Goal: Task Accomplishment & Management: Use online tool/utility

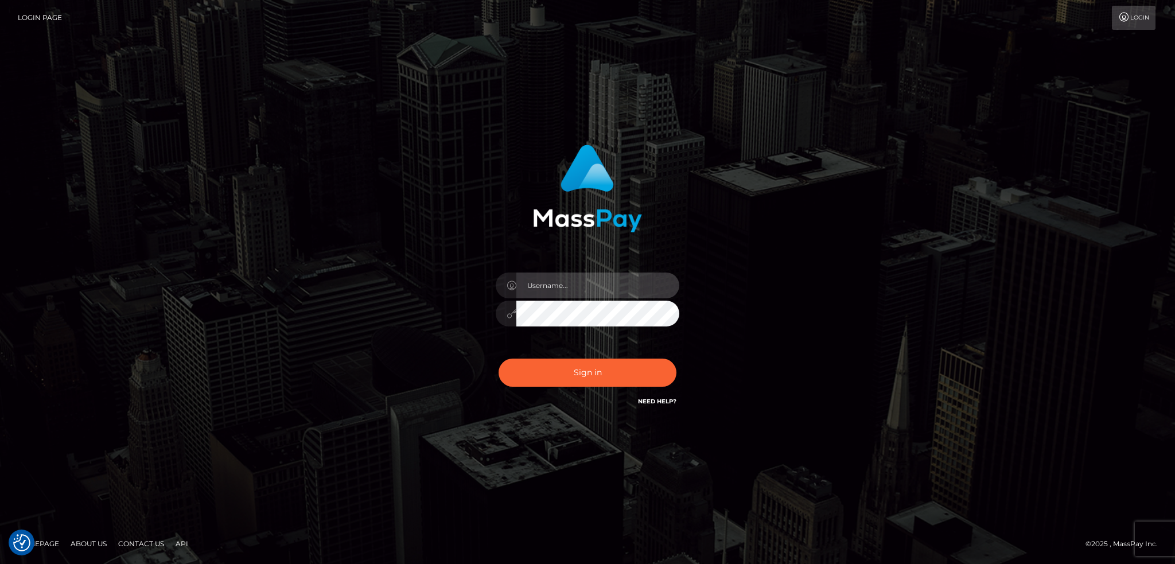
type input "alexstef"
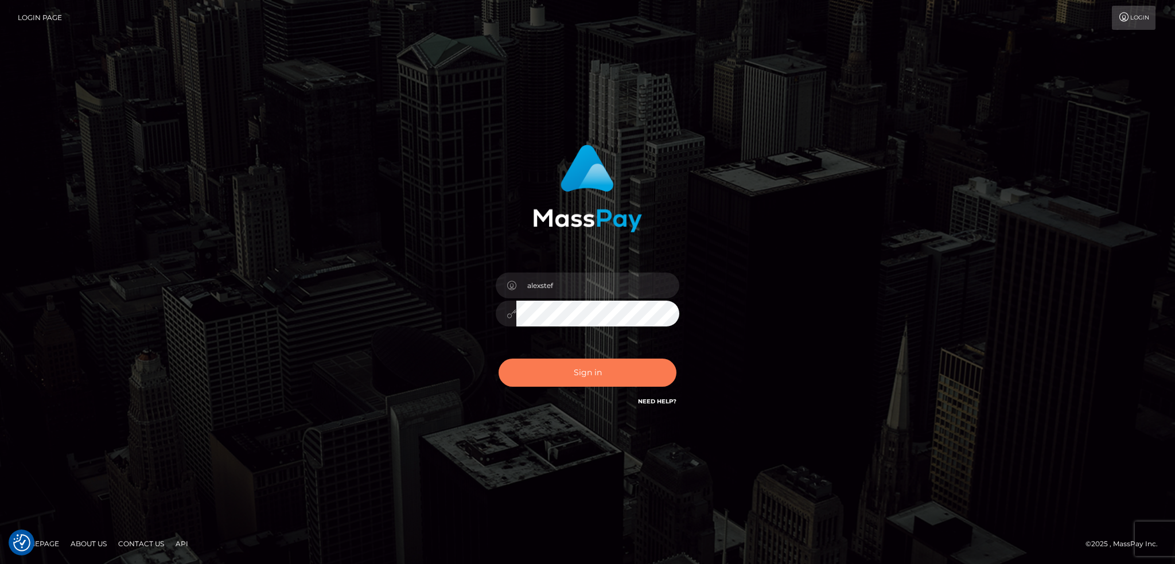
click at [593, 368] on button "Sign in" at bounding box center [588, 373] width 178 height 28
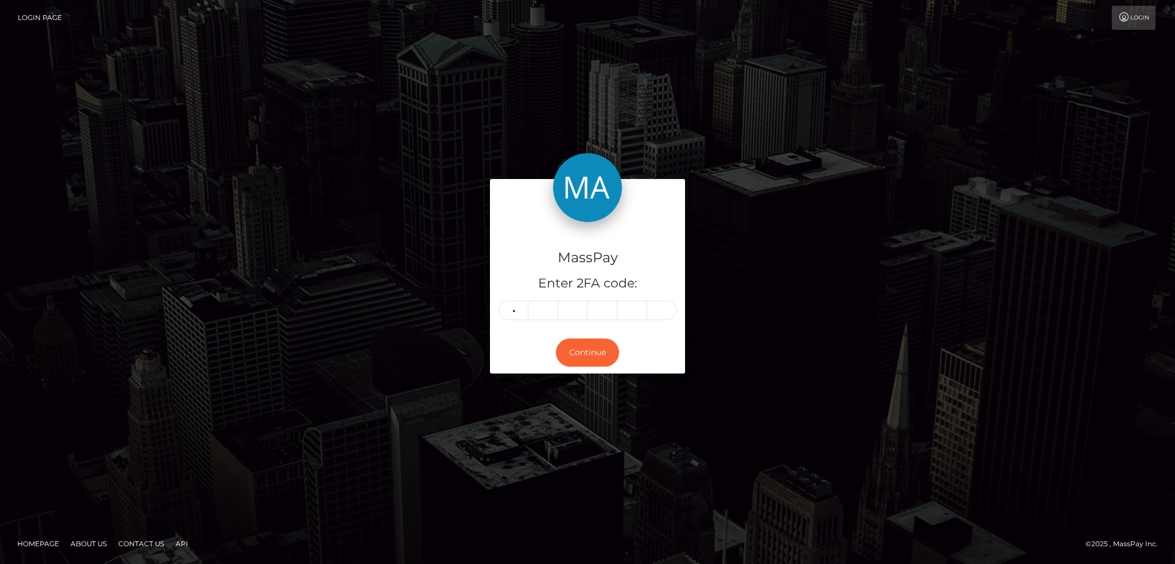
type input "7"
type input "6"
type input "7"
type input "6"
type input "1"
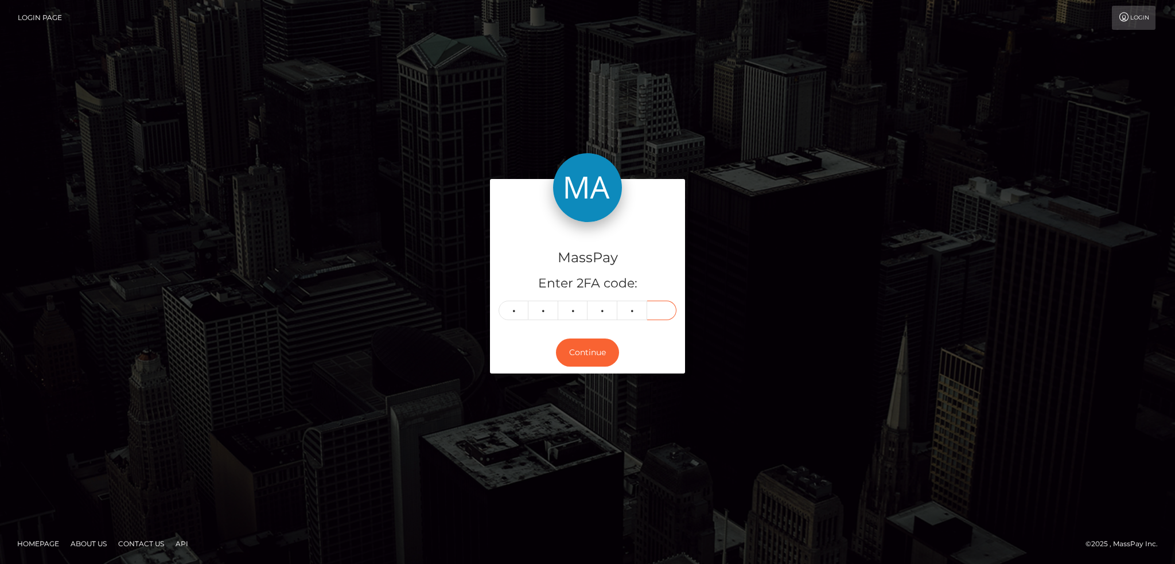
type input "2"
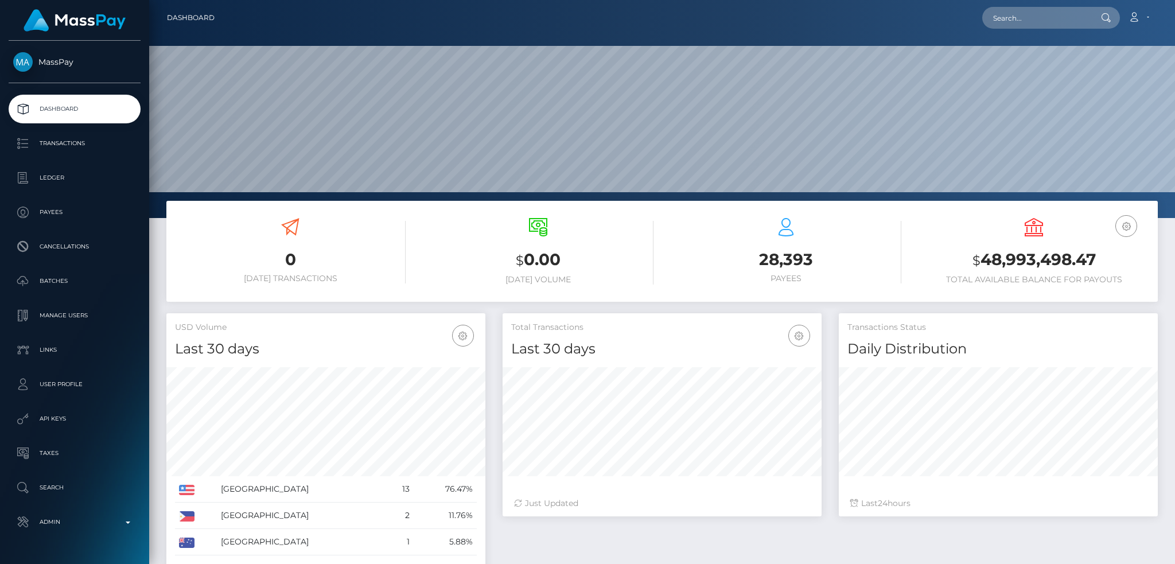
scroll to position [315, 319]
drag, startPoint x: 1031, startPoint y: 18, endPoint x: 1004, endPoint y: 20, distance: 27.6
click at [1031, 18] on input "text" at bounding box center [1037, 18] width 108 height 22
paste input "iman@odinsezc.com"
type input "[EMAIL_ADDRESS][DOMAIN_NAME]"
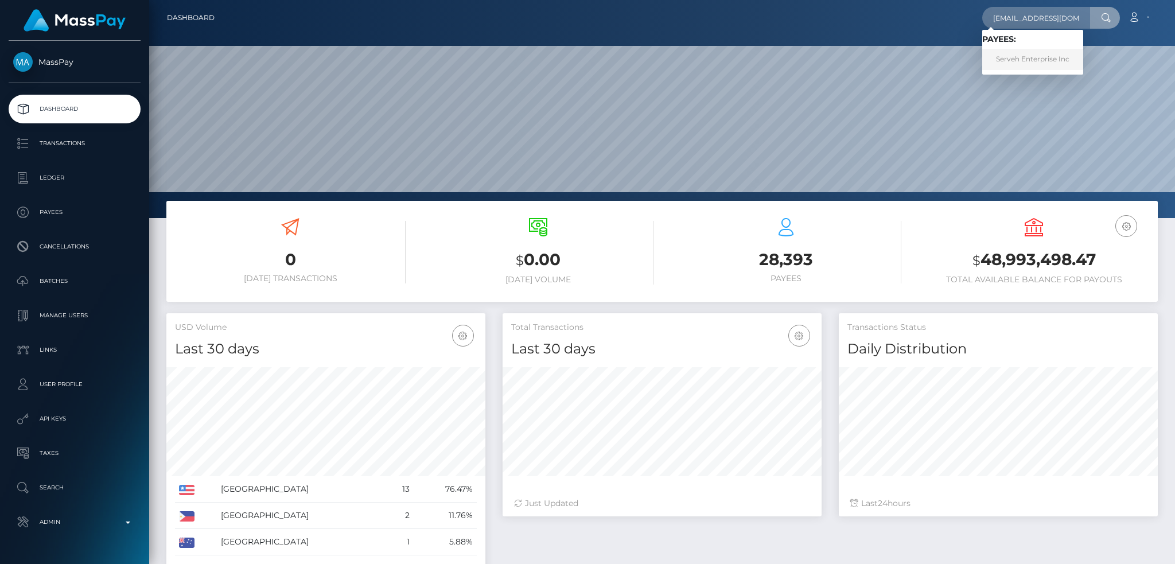
click at [1030, 59] on link "Serveh Enterprise Inc" at bounding box center [1033, 59] width 101 height 21
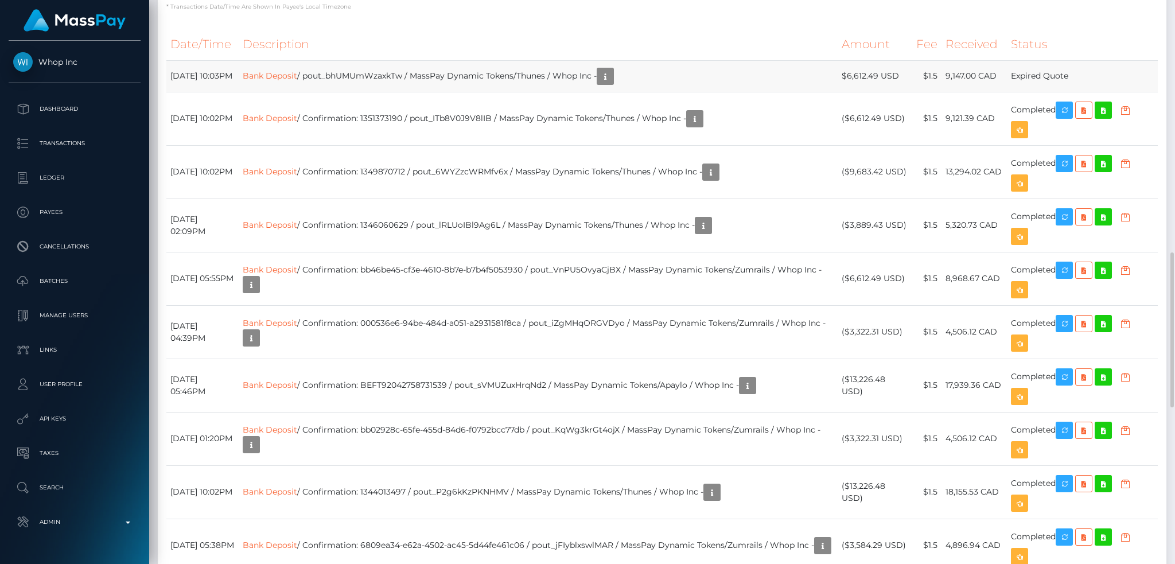
scroll to position [138, 319]
click at [871, 92] on tr "September 29, 2025 10:03PM Bank Deposit / pout_bhUMUmWzaxkTw / MassPay Dynamic …" at bounding box center [662, 76] width 992 height 32
click at [412, 92] on td "Bank Deposit / pout_bhUMUmWzaxkTw / MassPay Dynamic Tokens/Thunes / Whop Inc -" at bounding box center [538, 76] width 599 height 32
click at [401, 92] on td "Bank Deposit / pout_bhUMUmWzaxkTw / MassPay Dynamic Tokens/Thunes / Whop Inc -" at bounding box center [538, 76] width 599 height 32
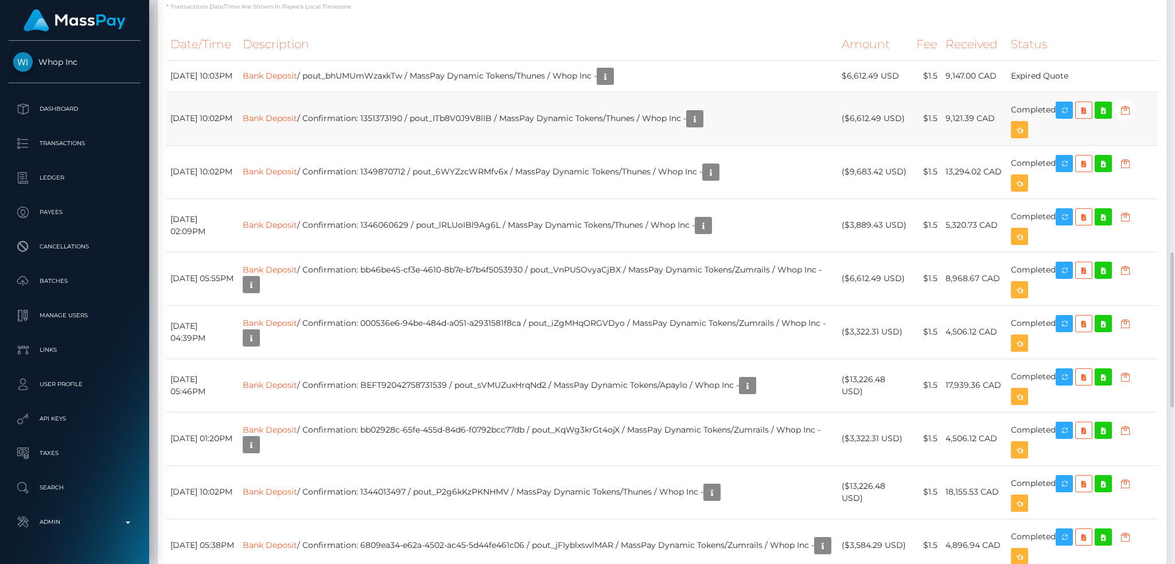
click at [523, 145] on td "Bank Deposit / Confirmation: 1351373190 / pout_ITb8V0J9V8lIB / MassPay Dynamic …" at bounding box center [538, 118] width 599 height 53
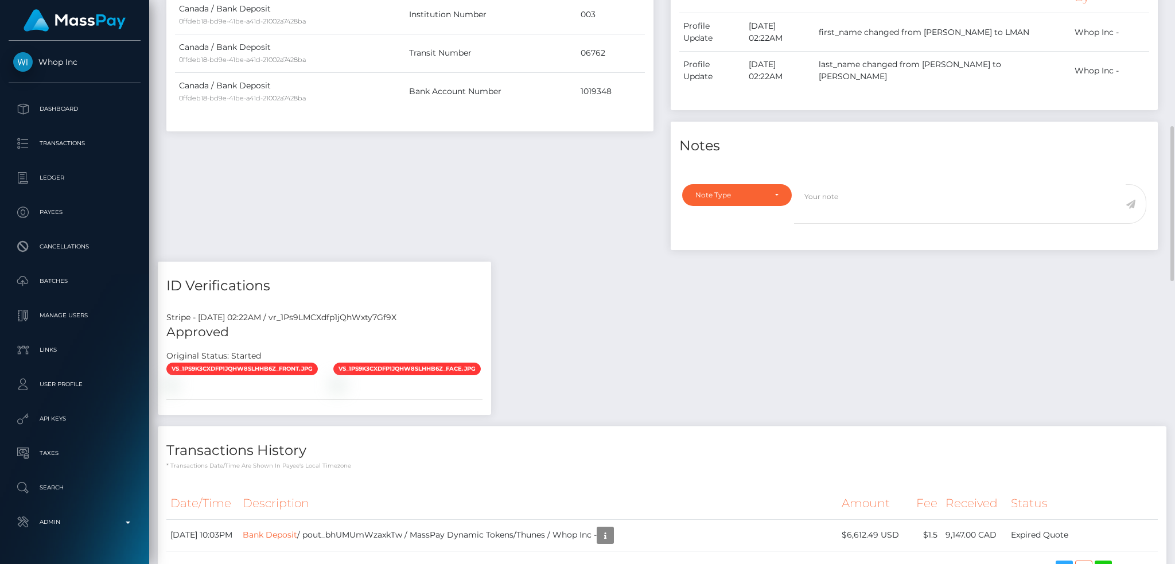
scroll to position [0, 0]
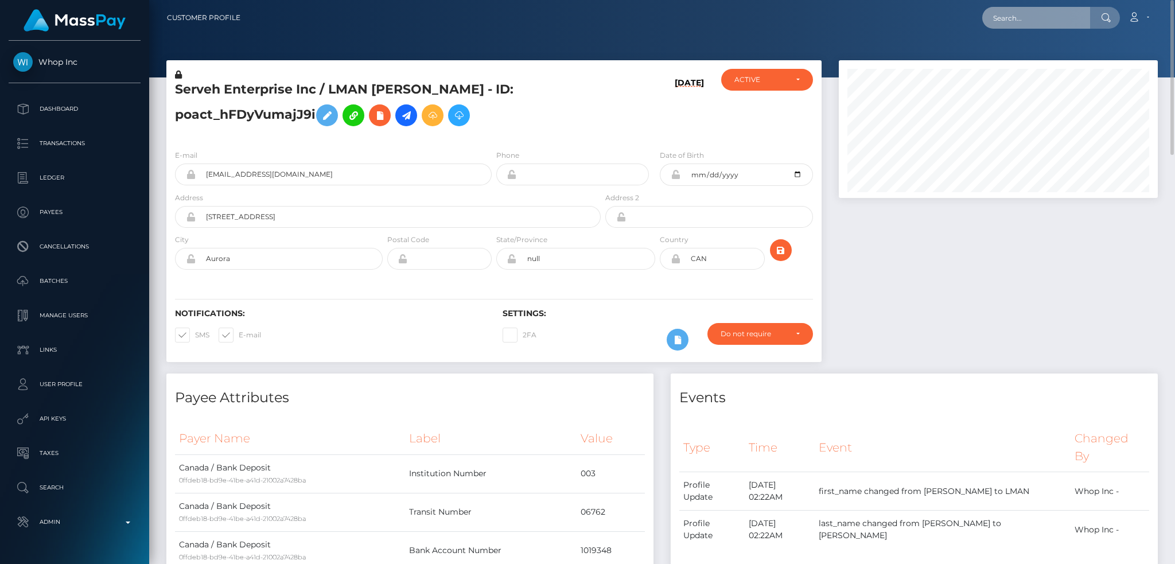
click at [1023, 20] on input "text" at bounding box center [1037, 18] width 108 height 22
paste input "[EMAIL_ADDRESS][DOMAIN_NAME]"
type input "[EMAIL_ADDRESS][DOMAIN_NAME]"
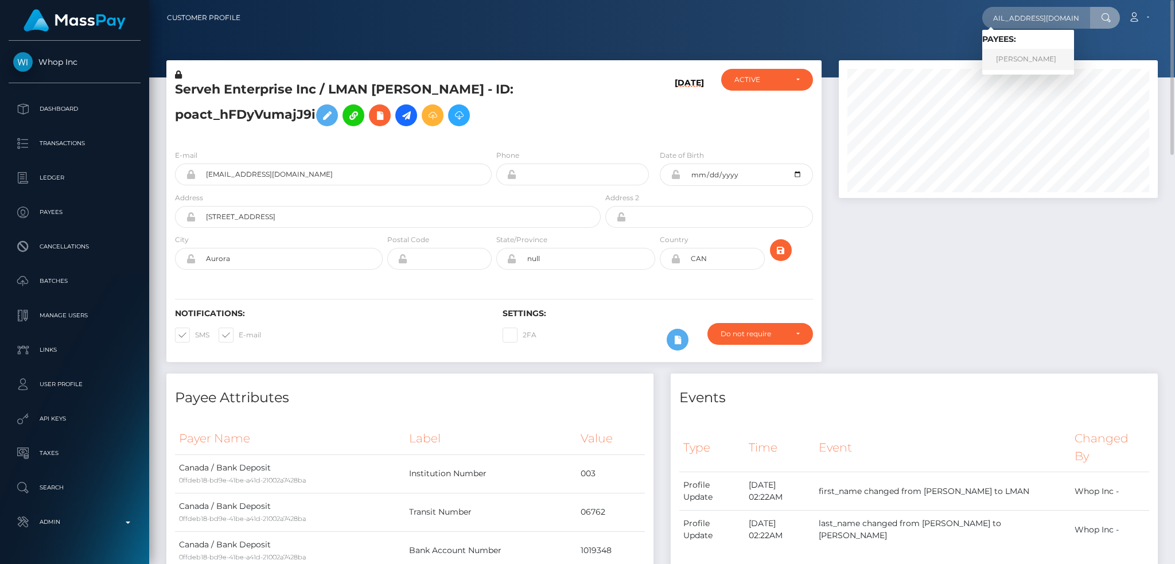
click at [1019, 58] on link "Jana Samson Servito" at bounding box center [1029, 59] width 92 height 21
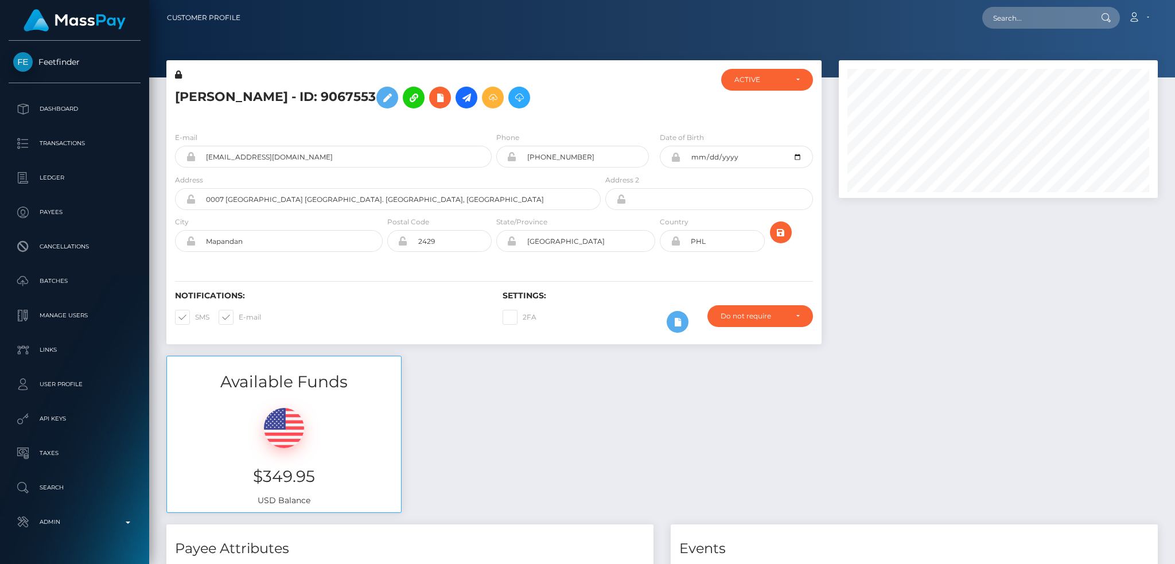
scroll to position [138, 319]
click at [473, 96] on icon at bounding box center [467, 98] width 14 height 14
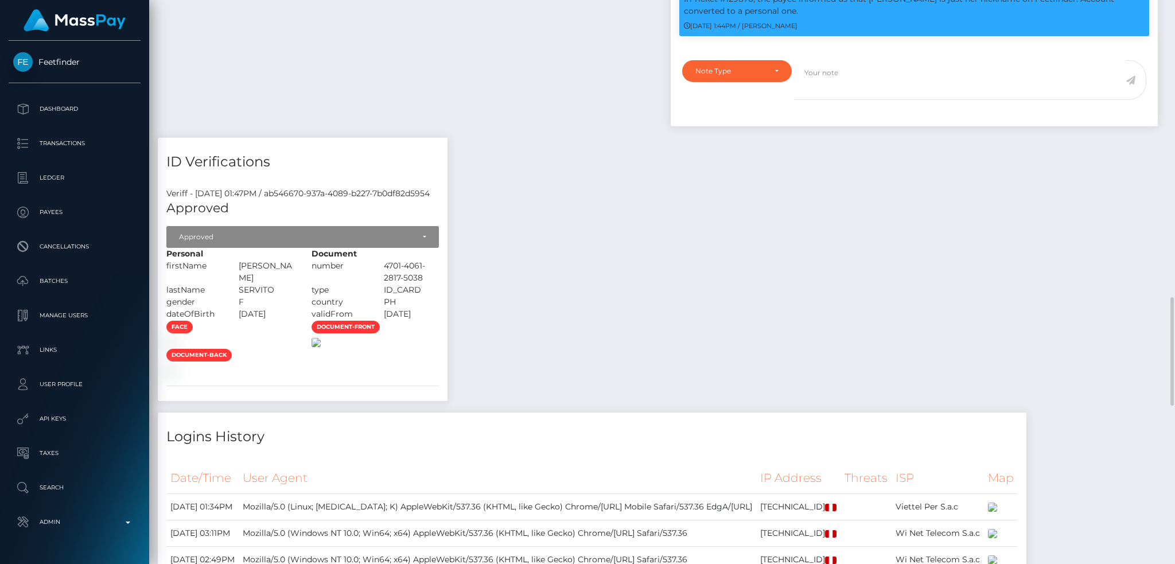
scroll to position [1148, 0]
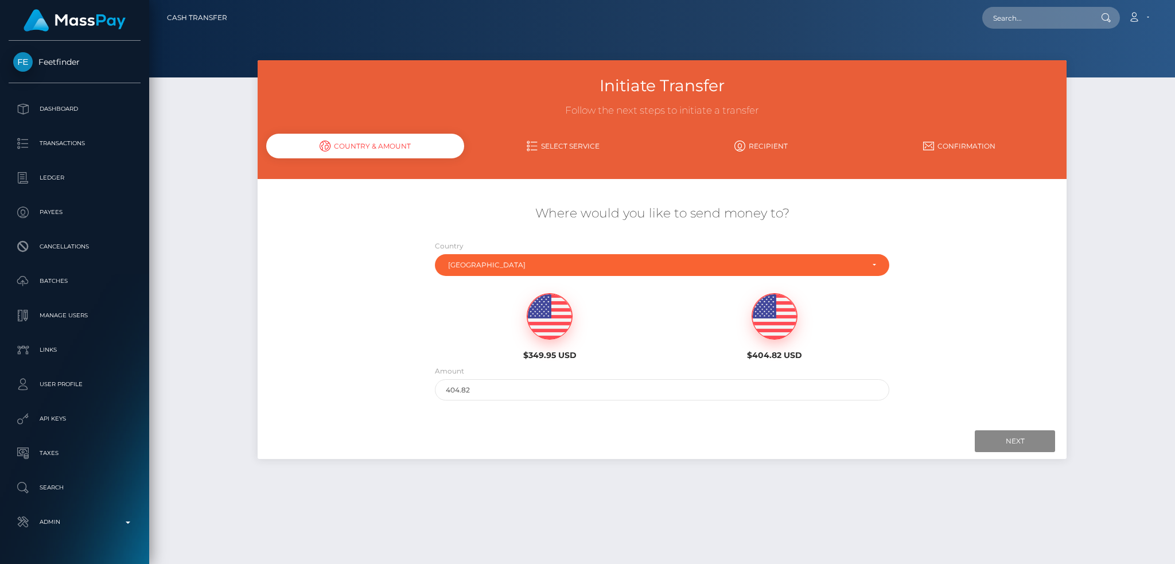
click at [567, 320] on img at bounding box center [549, 317] width 45 height 46
type input "349.95"
click at [1031, 439] on input "Next" at bounding box center [1015, 441] width 80 height 22
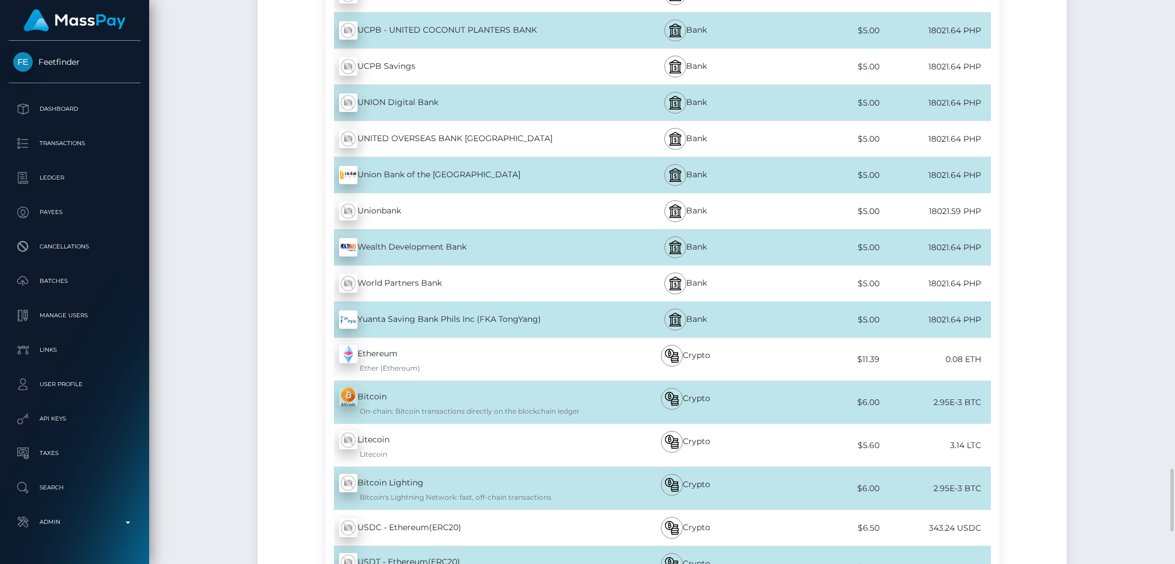
scroll to position [4506, 0]
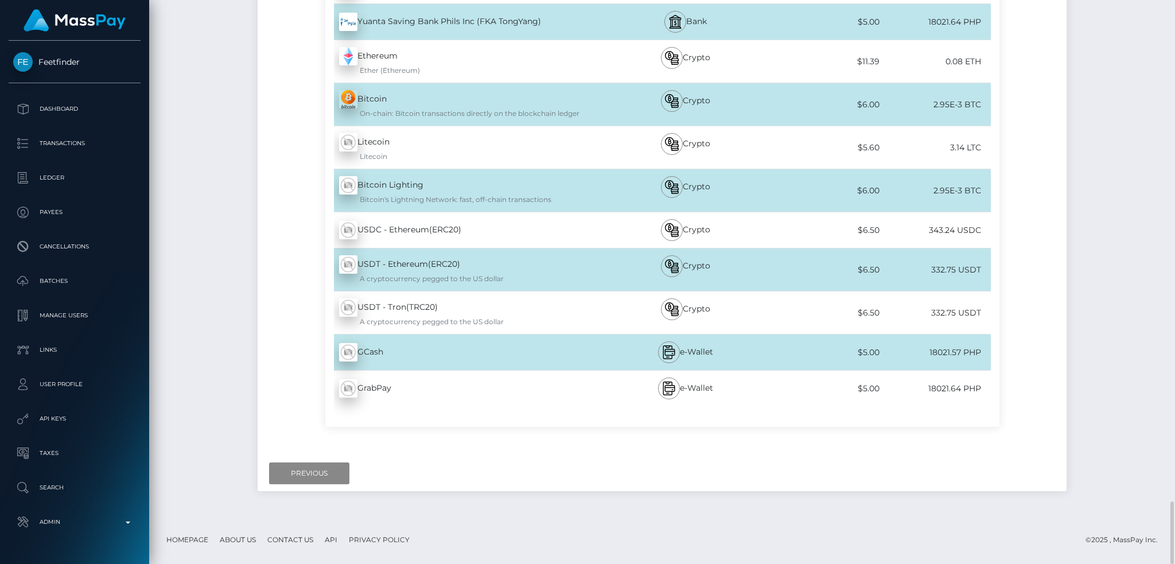
click at [407, 357] on div "GCash - PHP" at bounding box center [463, 352] width 277 height 32
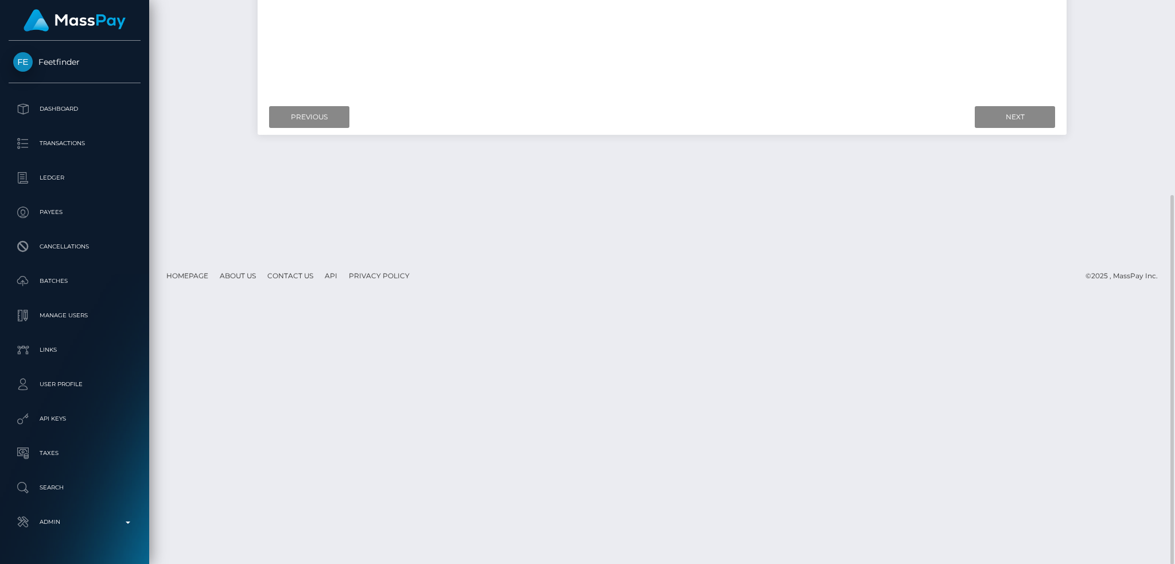
scroll to position [0, 0]
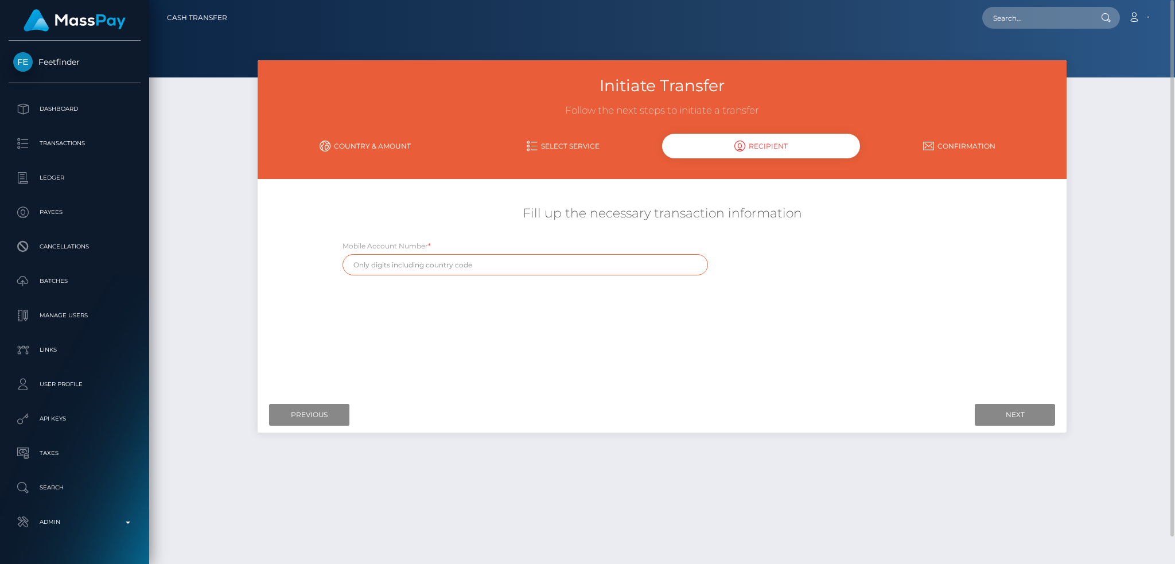
click at [529, 261] on input "text" at bounding box center [526, 264] width 366 height 21
paste input "09537016879"
type input "09537016879"
click at [1004, 411] on input "Next" at bounding box center [1015, 415] width 80 height 22
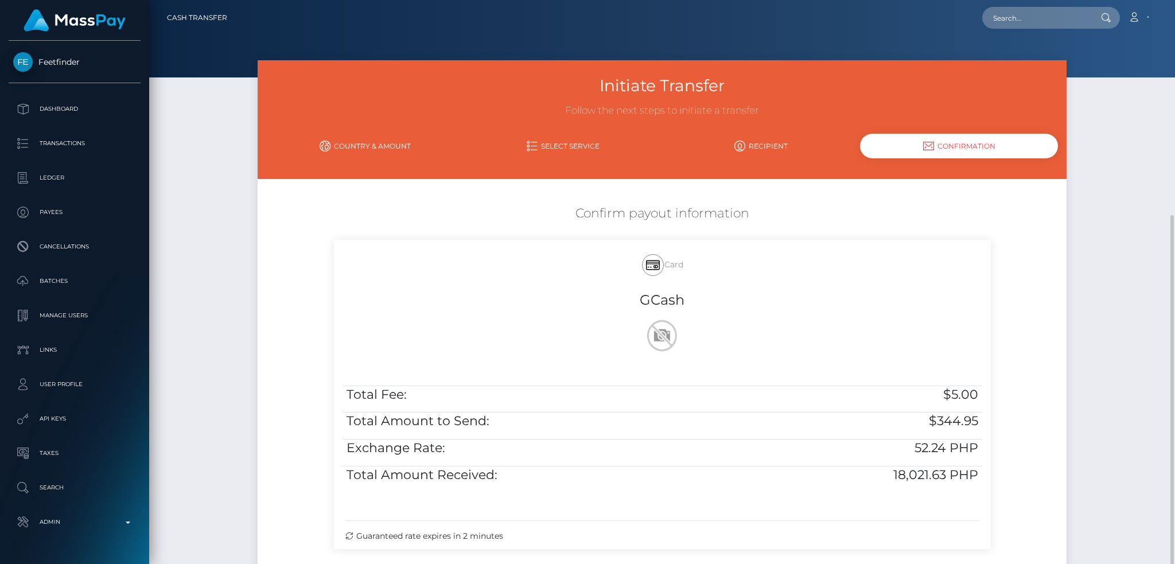
scroll to position [118, 0]
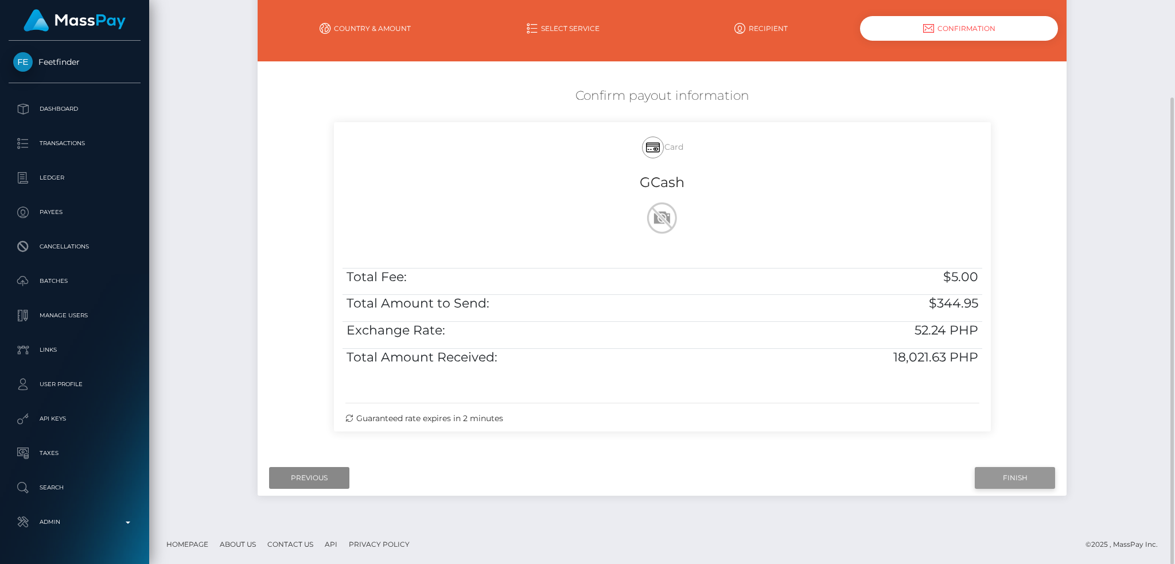
click at [1007, 470] on input "Finish" at bounding box center [1015, 478] width 80 height 22
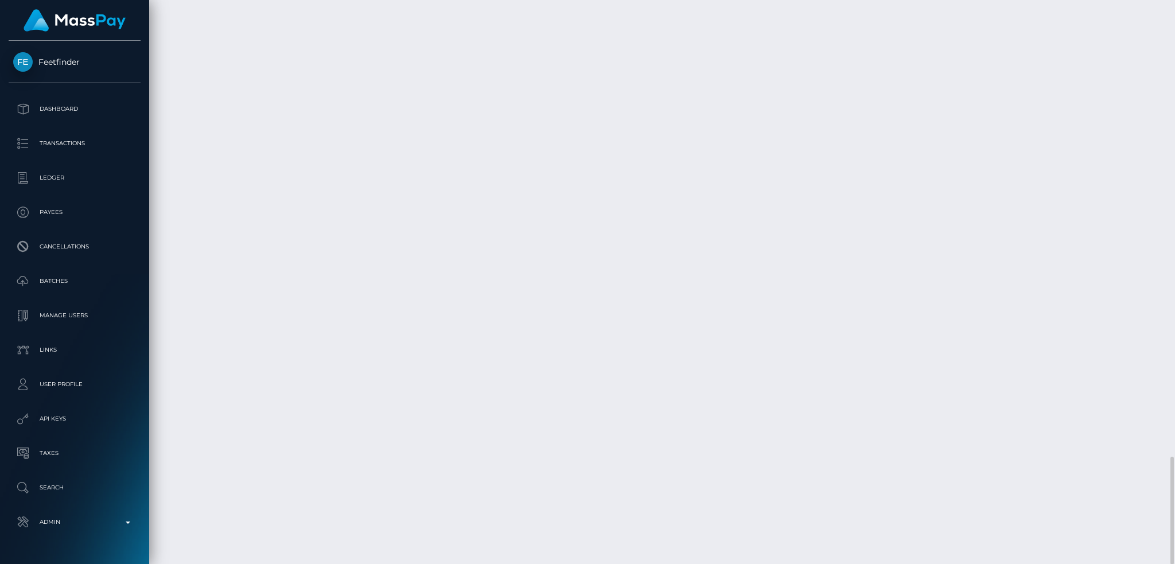
scroll to position [138, 319]
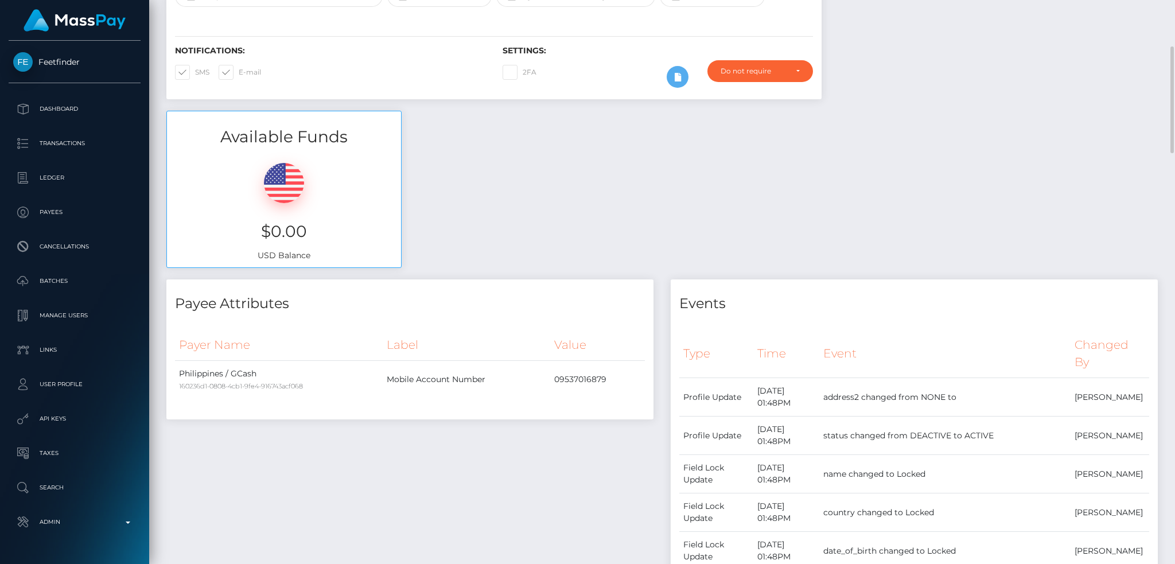
scroll to position [0, 0]
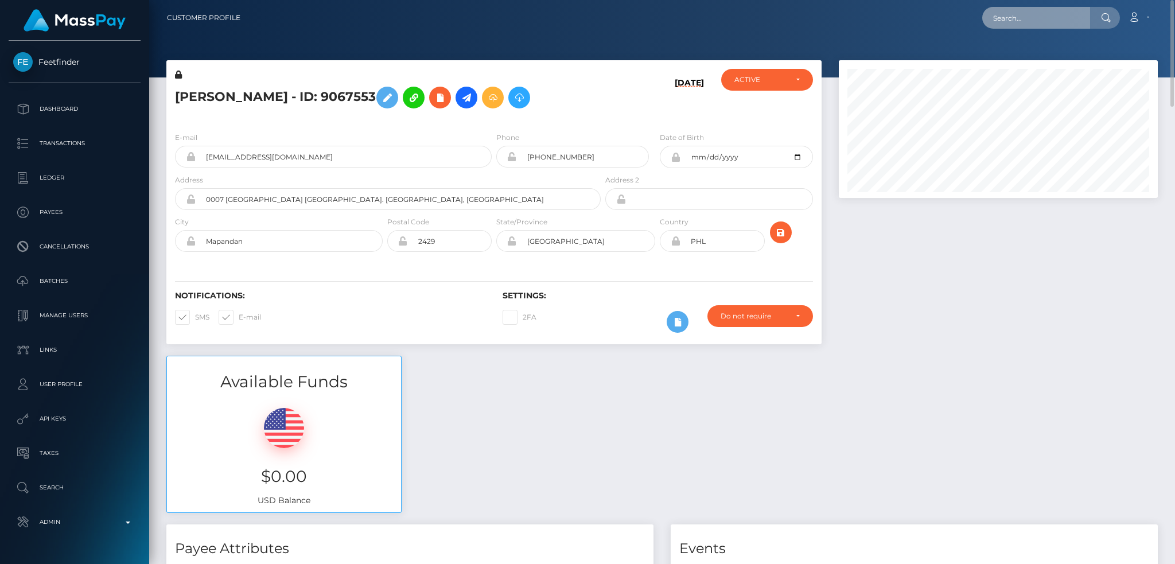
click at [1038, 9] on input "text" at bounding box center [1037, 18] width 108 height 22
paste input "poact_l668vkXXOHlQ"
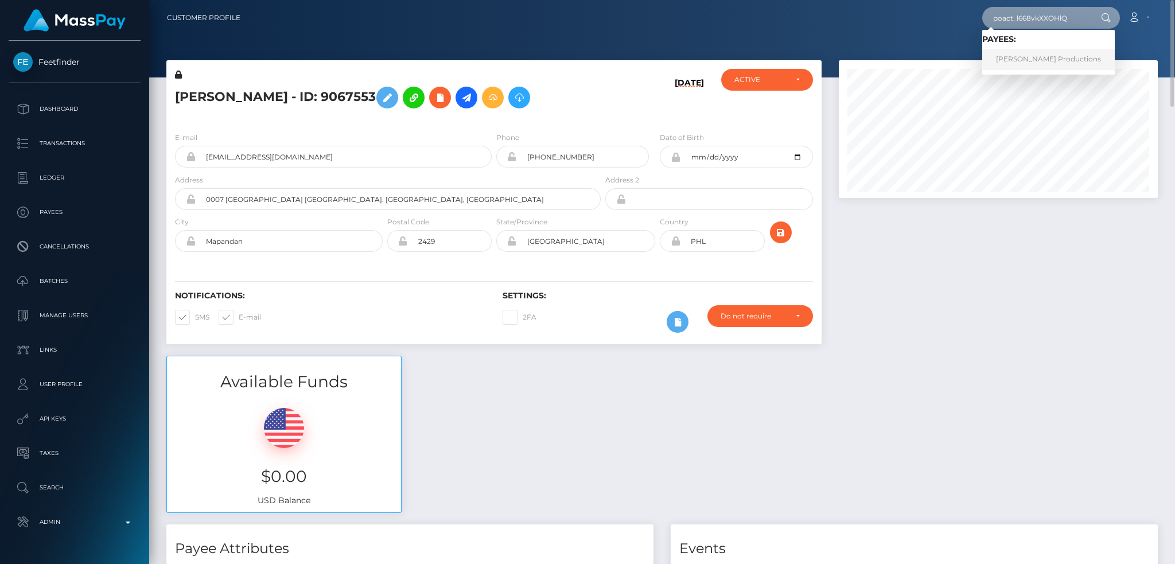
type input "poact_l668vkXXOHlQ"
click at [1047, 59] on link "[PERSON_NAME] Productions" at bounding box center [1049, 59] width 133 height 21
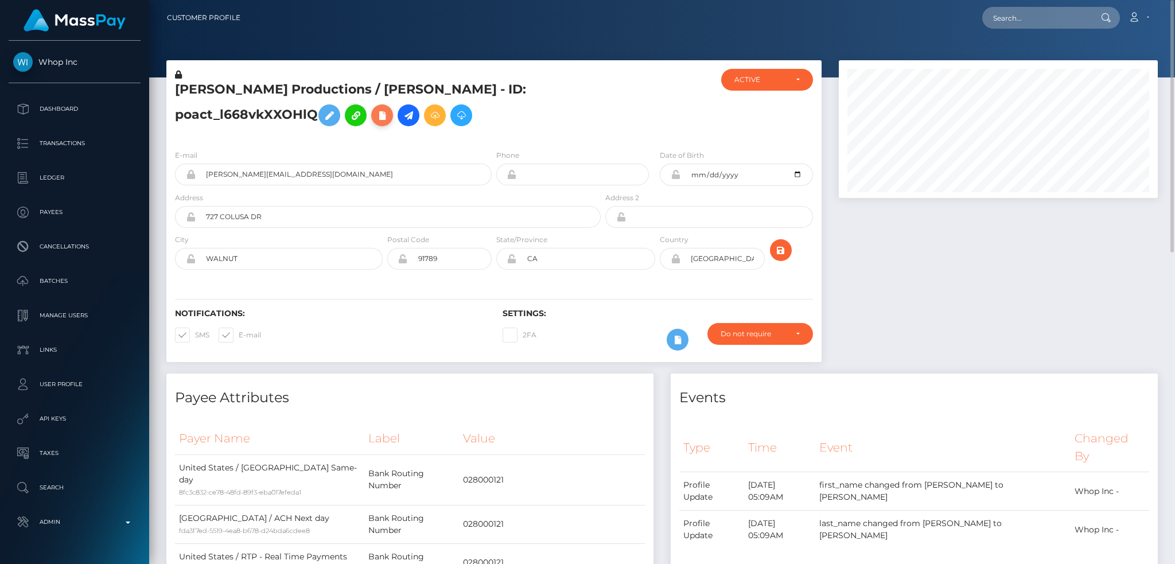
click at [382, 117] on icon at bounding box center [382, 115] width 14 height 14
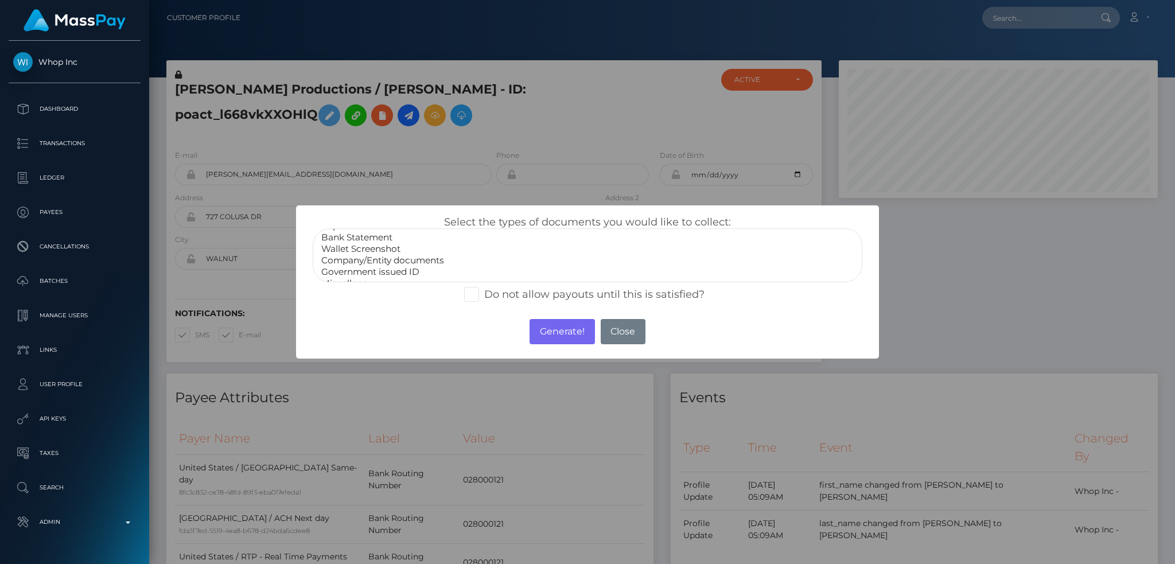
scroll to position [23, 0]
select select "Government issued ID"
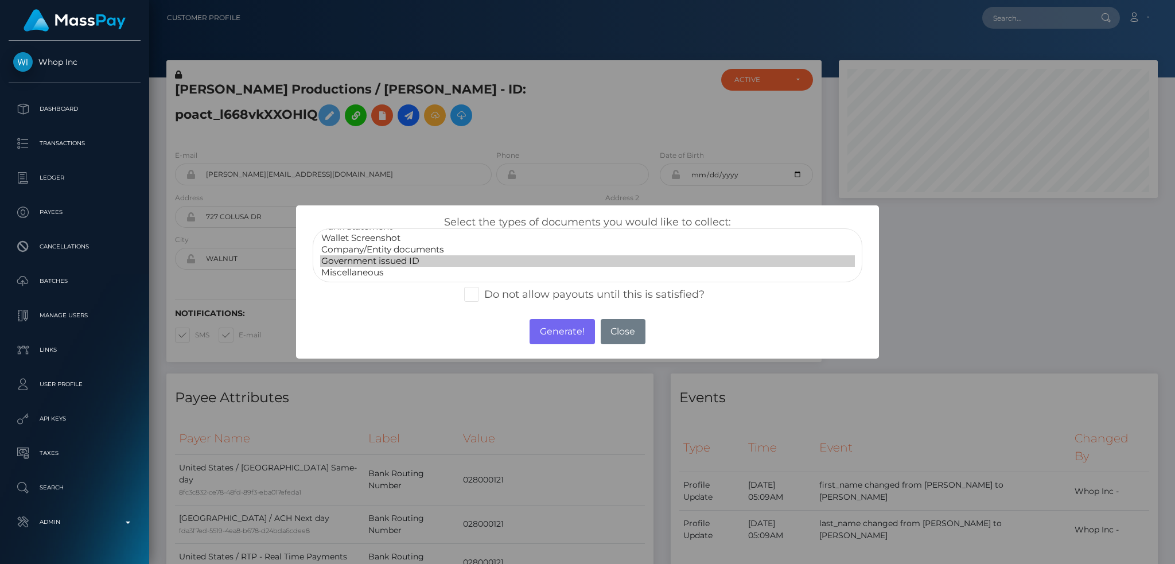
click at [409, 259] on option "Government issued ID" at bounding box center [587, 260] width 535 height 11
click at [562, 329] on button "Generate!" at bounding box center [562, 331] width 65 height 25
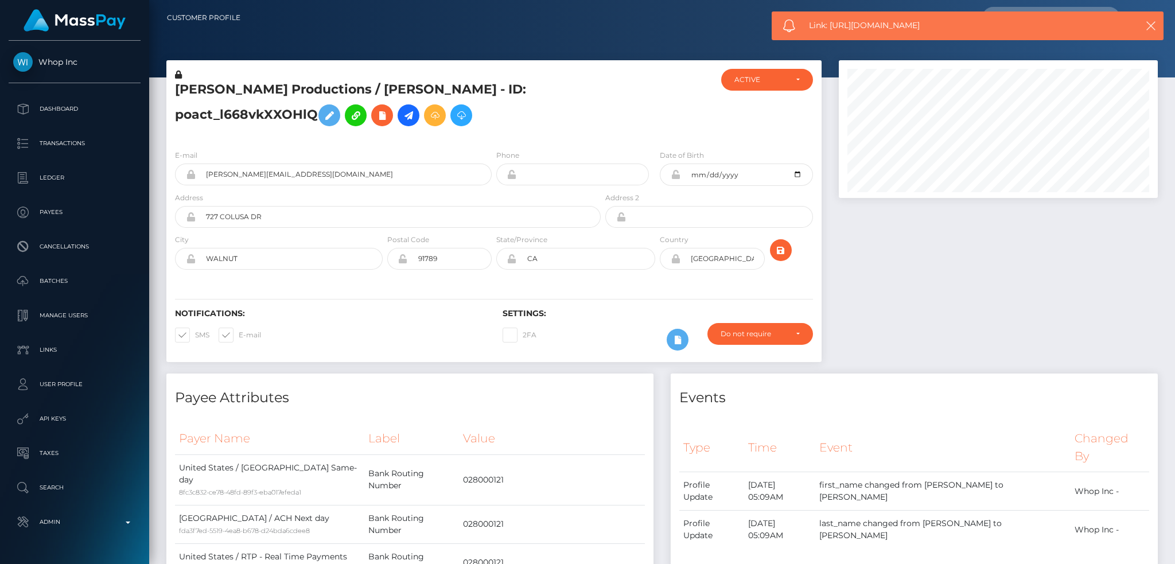
click at [841, 30] on div "Link: https://l.maspay.io/zltwD" at bounding box center [968, 25] width 392 height 29
click at [841, 30] on span "Link: https://l.maspay.io/zltwD" at bounding box center [961, 26] width 305 height 12
copy span "Link: https://l.maspay.io/zltwD"
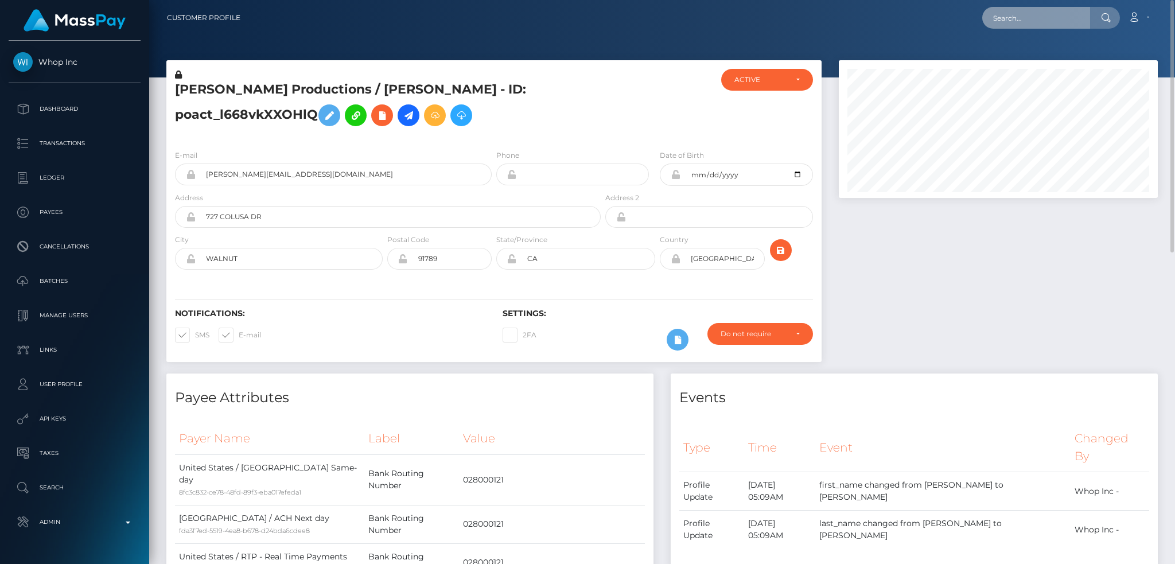
drag, startPoint x: 1054, startPoint y: 14, endPoint x: 1040, endPoint y: 15, distance: 13.8
click at [1054, 14] on input "text" at bounding box center [1037, 18] width 108 height 22
paste input "poact_q5LDBRkTx6Gk"
type input "poact_q5LDBRkTx6Gk"
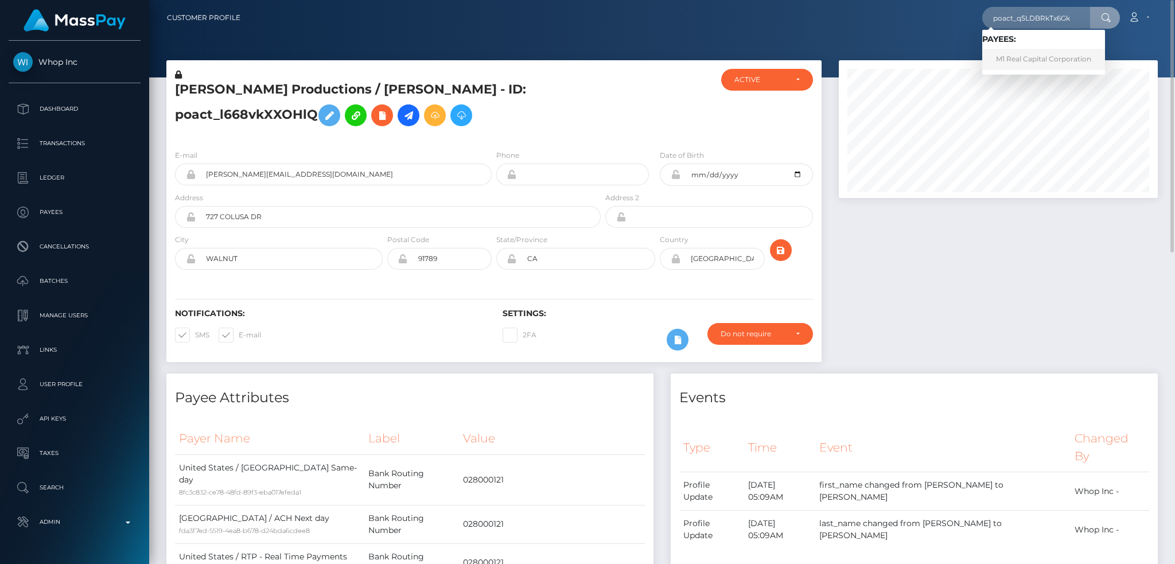
click at [1034, 57] on link "M1 Real Capital Corporation" at bounding box center [1044, 59] width 123 height 21
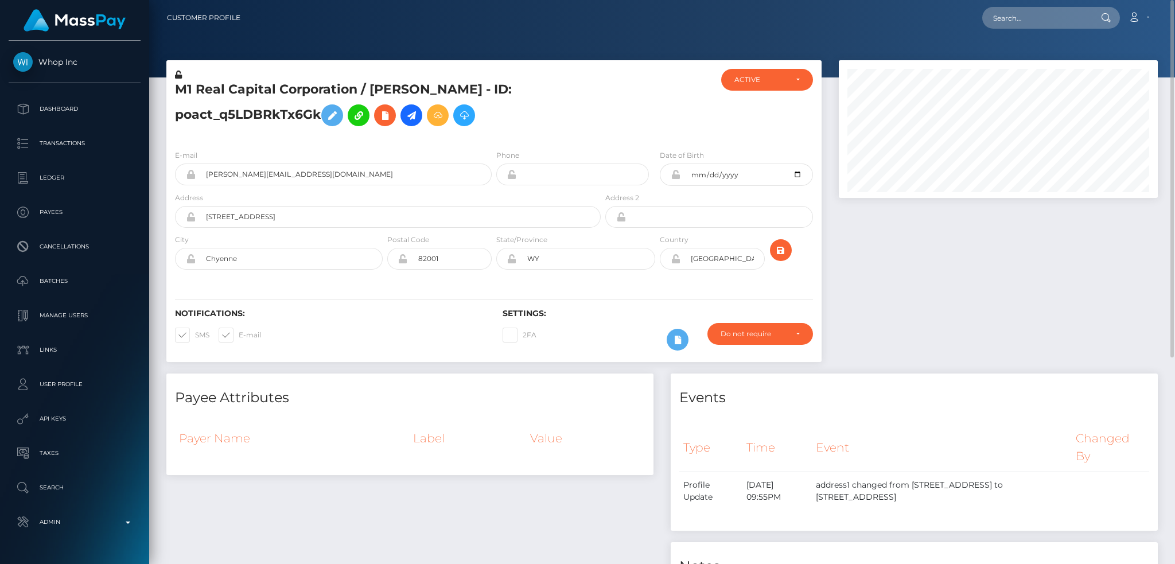
click at [316, 88] on h5 "M1 Real Capital Corporation / Marcin Drozdz - ID: poact_q5LDBRkTx6Gk" at bounding box center [385, 106] width 420 height 51
copy h5 "M1 Real Capital Corporation / Marcin Drozdz - ID: poact_q5LDBRkTx6Gk"
click at [358, 168] on input "mayleen@m1innercircle.io" at bounding box center [344, 175] width 296 height 22
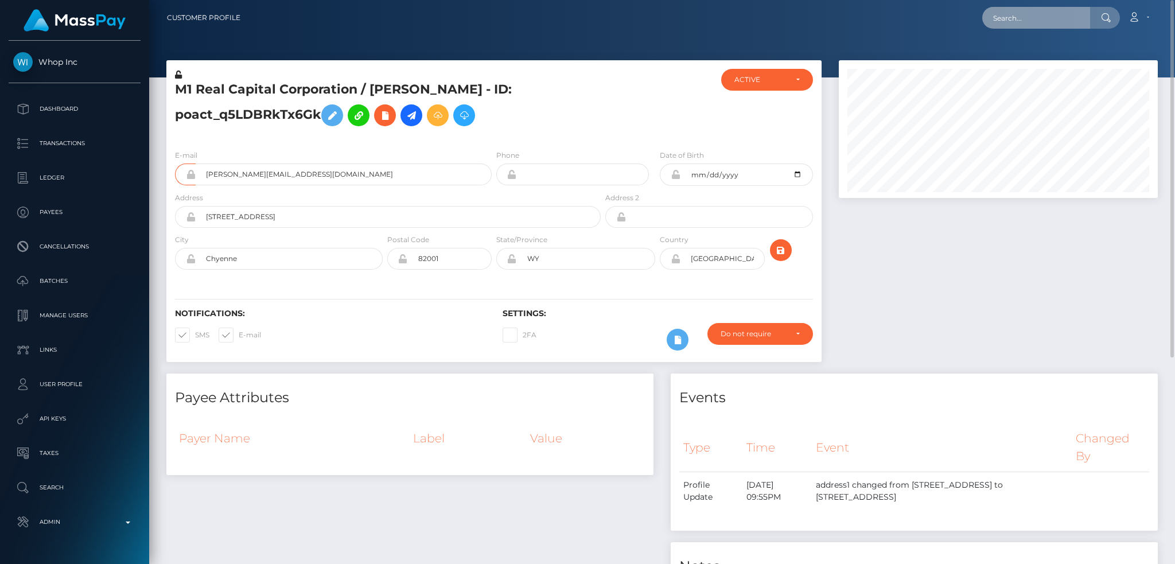
drag, startPoint x: 1022, startPoint y: 17, endPoint x: 926, endPoint y: 17, distance: 95.8
click at [1022, 17] on input "text" at bounding box center [1037, 18] width 108 height 22
paste input "md@marcindrozdz.com"
type input "md@marcindrozdz.com"
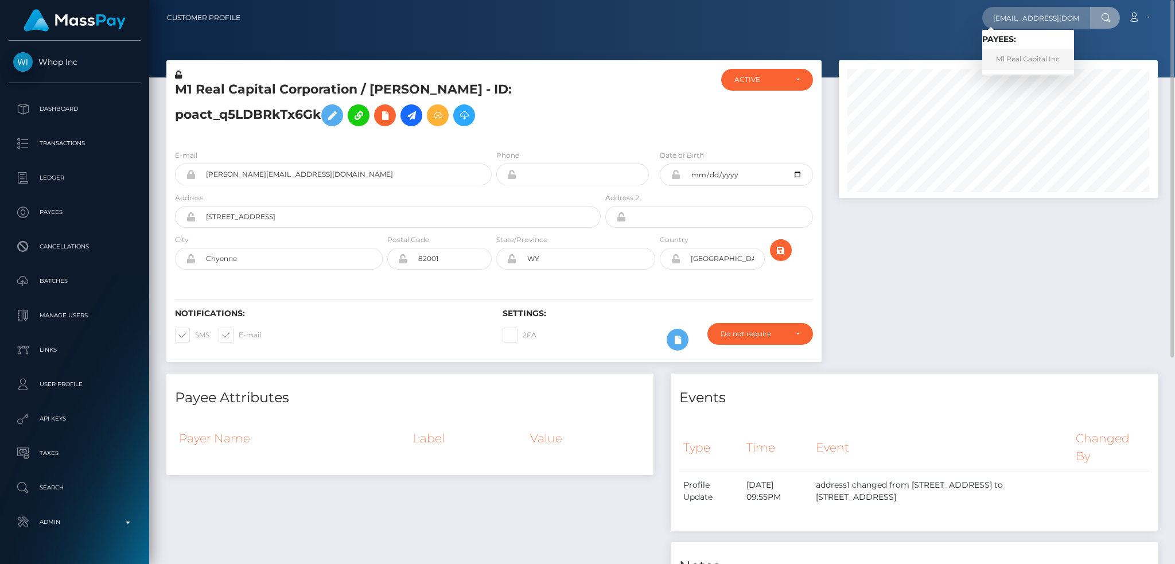
click at [1029, 59] on link "M1 Real Capital Inc" at bounding box center [1029, 59] width 92 height 21
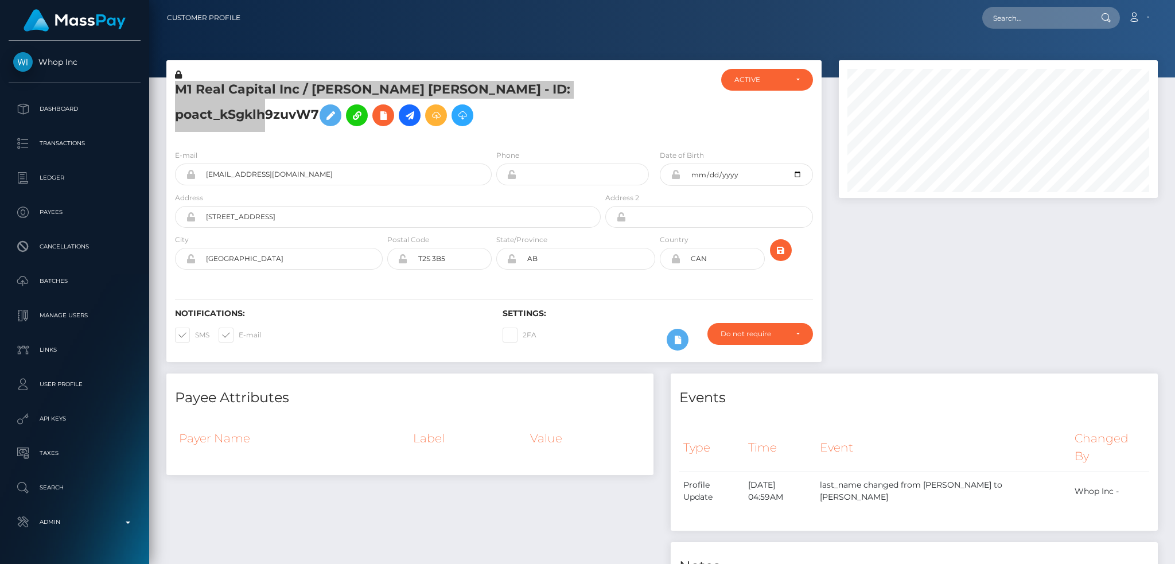
scroll to position [138, 319]
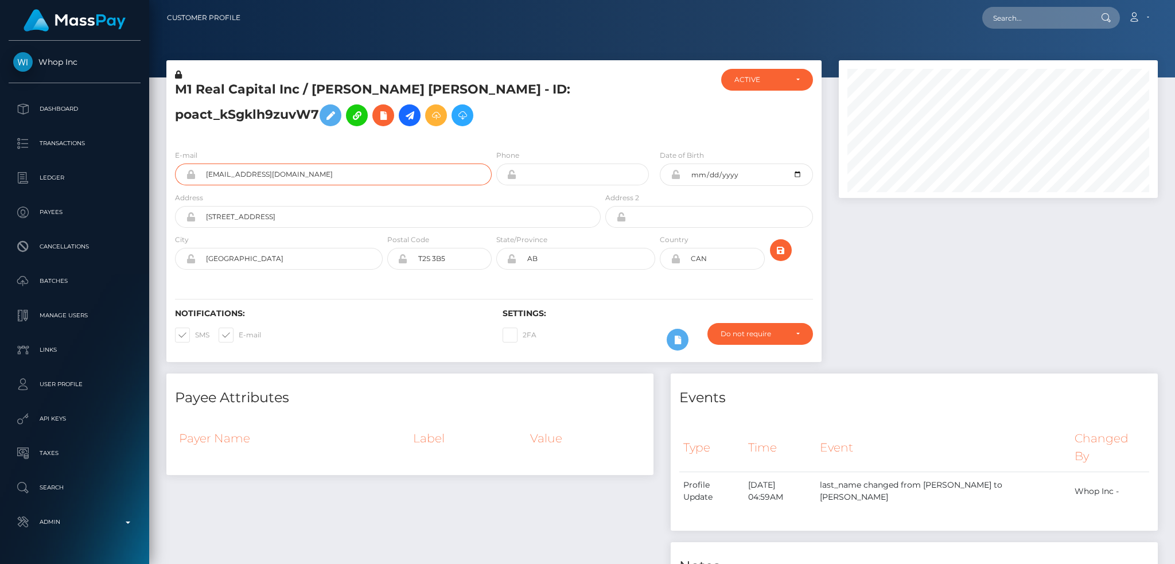
click at [327, 173] on input "[EMAIL_ADDRESS][DOMAIN_NAME]" at bounding box center [344, 175] width 296 height 22
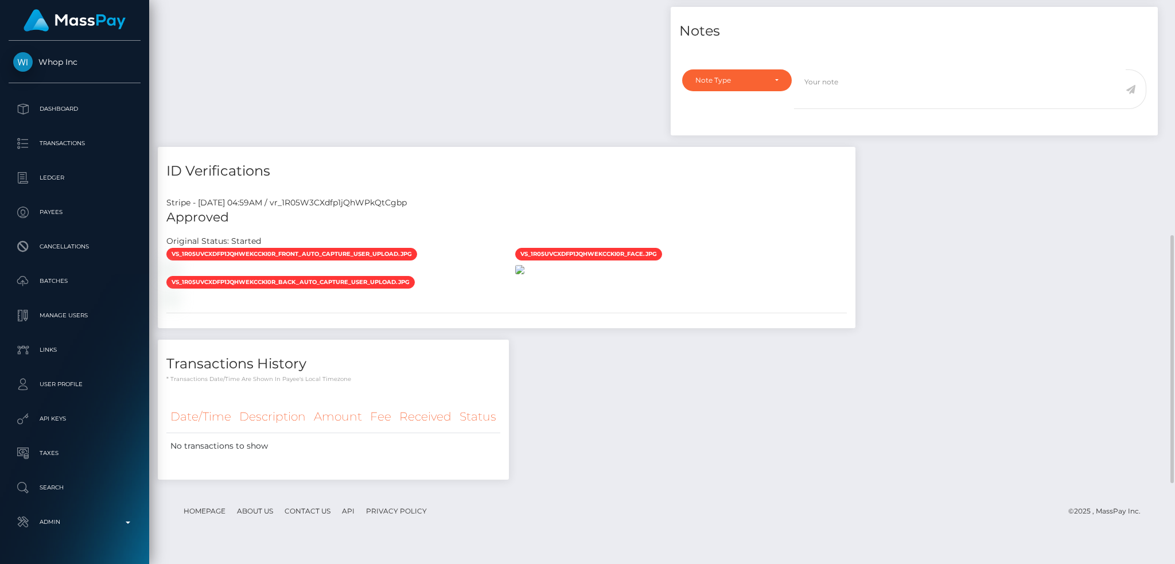
scroll to position [612, 0]
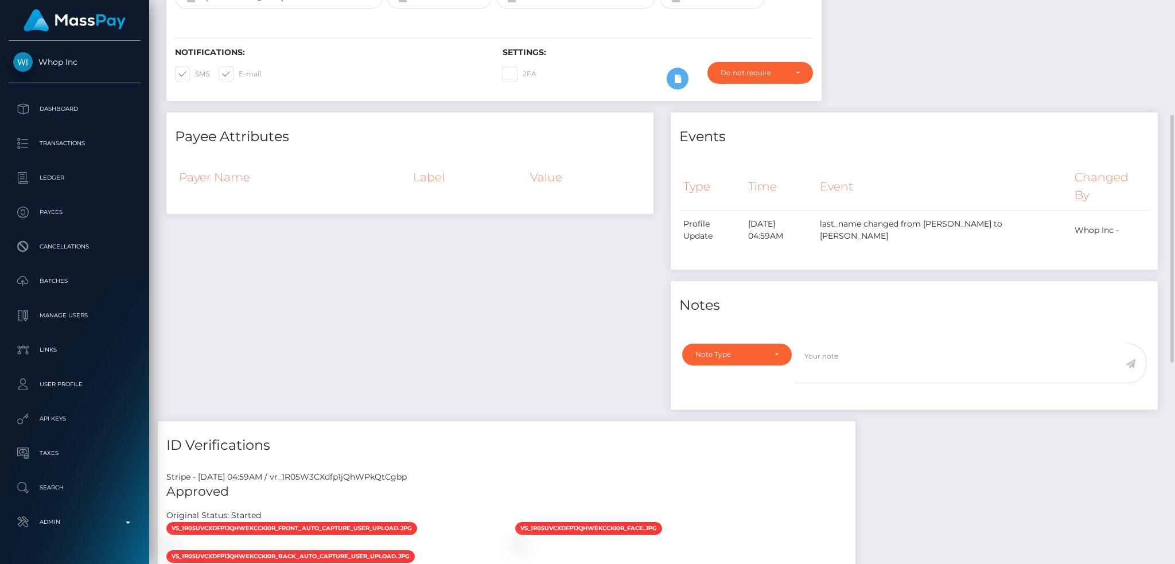
scroll to position [0, 0]
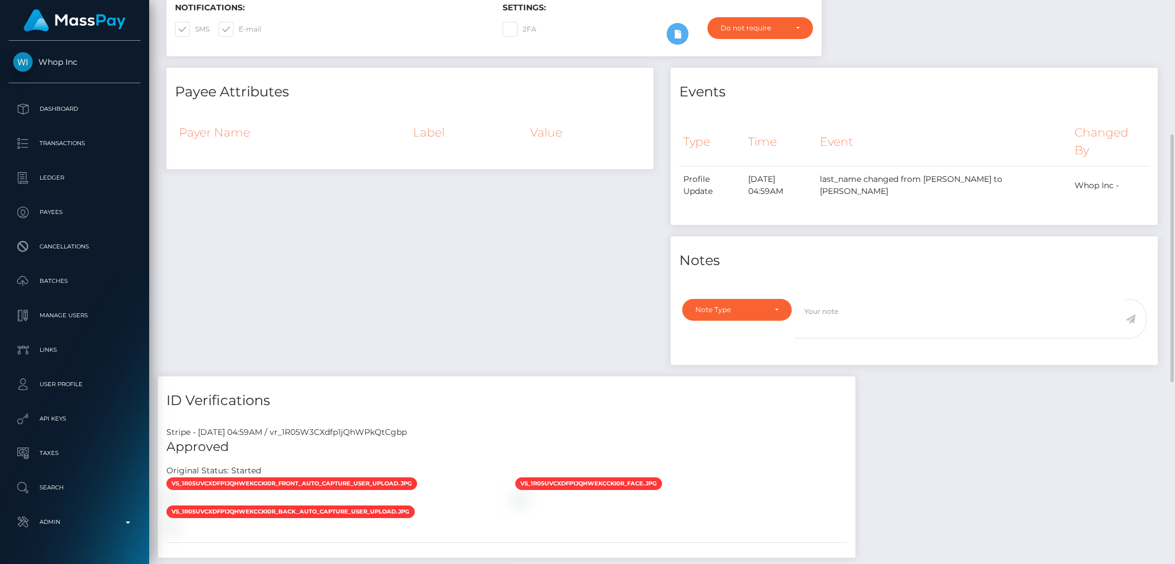
click at [547, 269] on div "Payee Attributes Payer Name Label Value" at bounding box center [410, 222] width 504 height 309
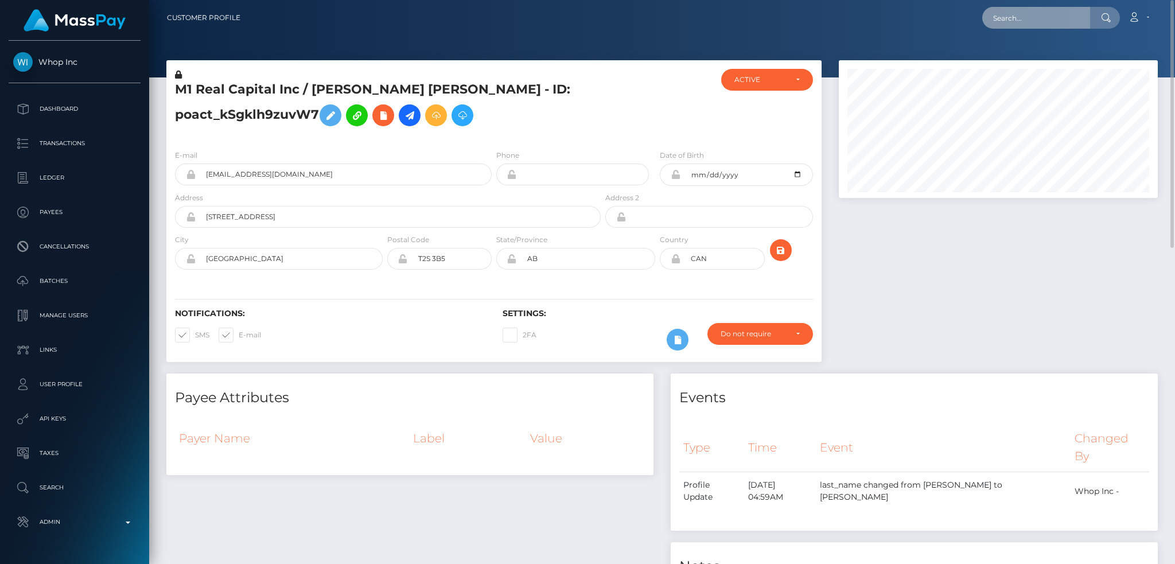
click at [1044, 17] on input "text" at bounding box center [1037, 18] width 108 height 22
paste input "poact_xMJSjpjw7Wc3"
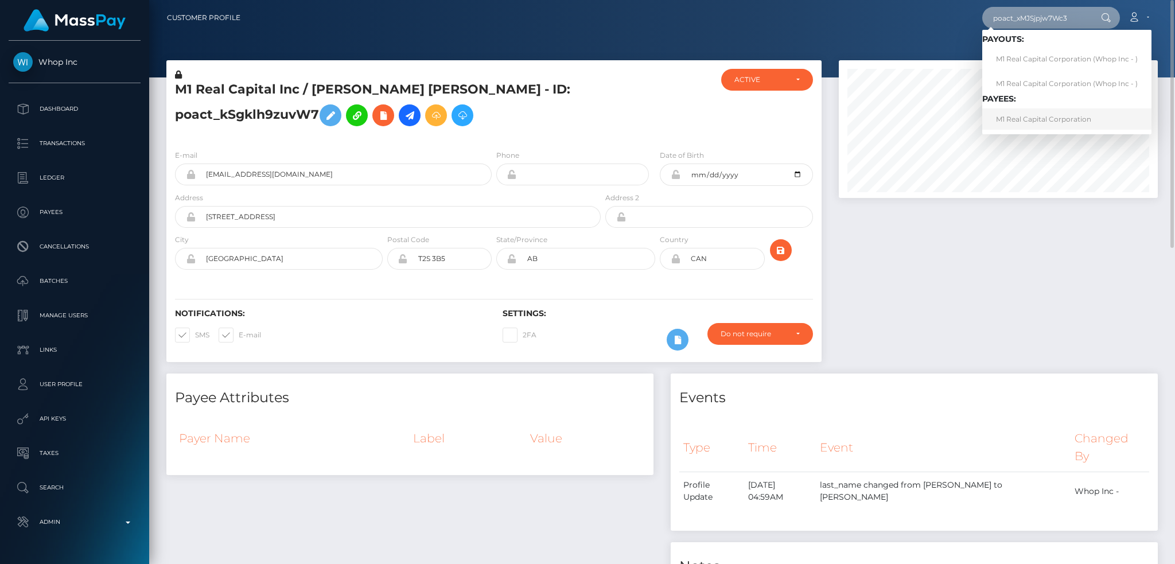
type input "poact_xMJSjpjw7Wc3"
click at [1040, 121] on link "M1 Real Capital Corporation" at bounding box center [1067, 118] width 169 height 21
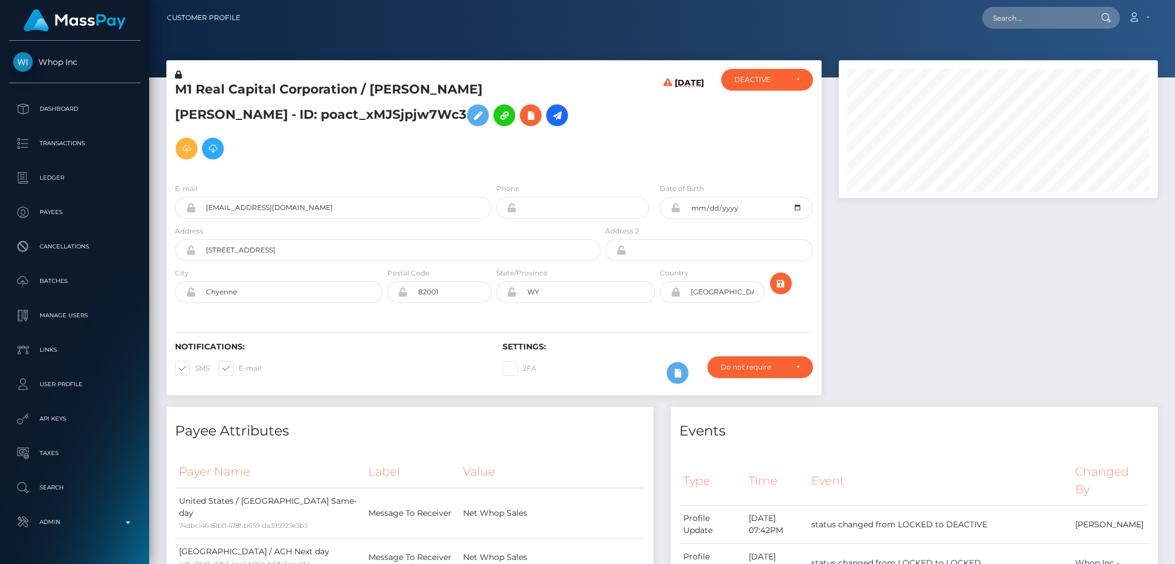
scroll to position [138, 319]
click at [360, 197] on input "[EMAIL_ADDRESS][DOMAIN_NAME]" at bounding box center [344, 208] width 296 height 22
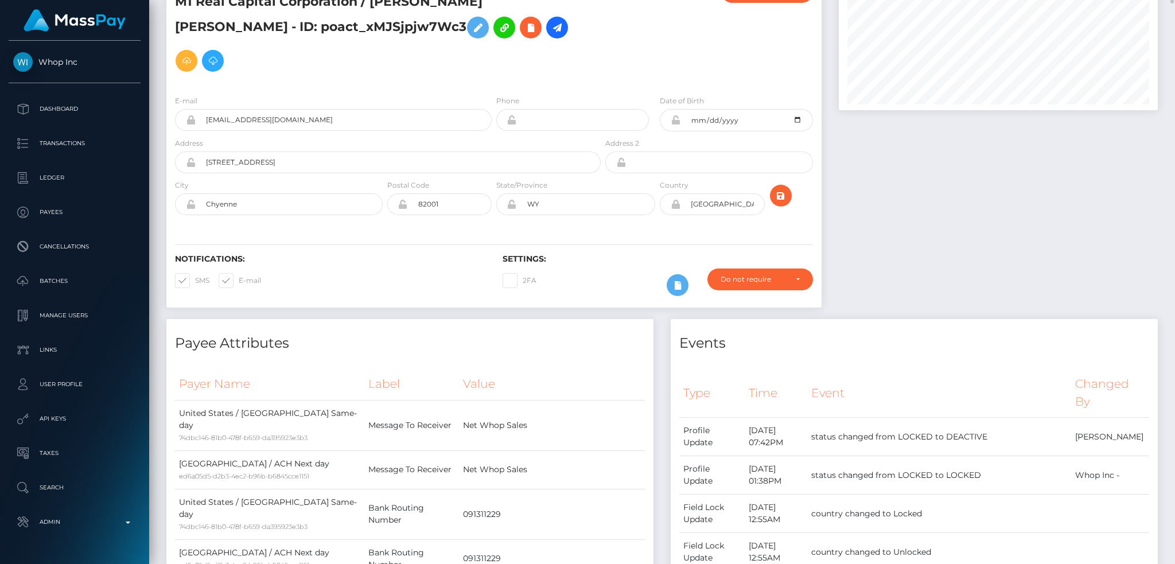
scroll to position [0, 0]
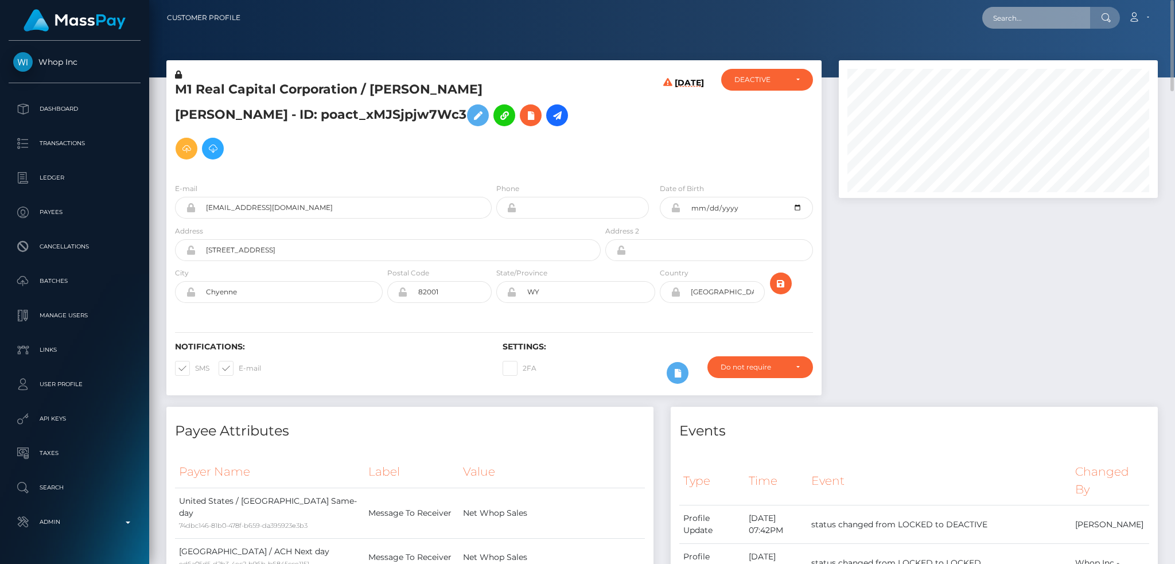
click at [1050, 22] on input "text" at bounding box center [1037, 18] width 108 height 22
paste input "pout_lzR9N4wLupiAV"
type input "pout_lzR9N4wLupiAV"
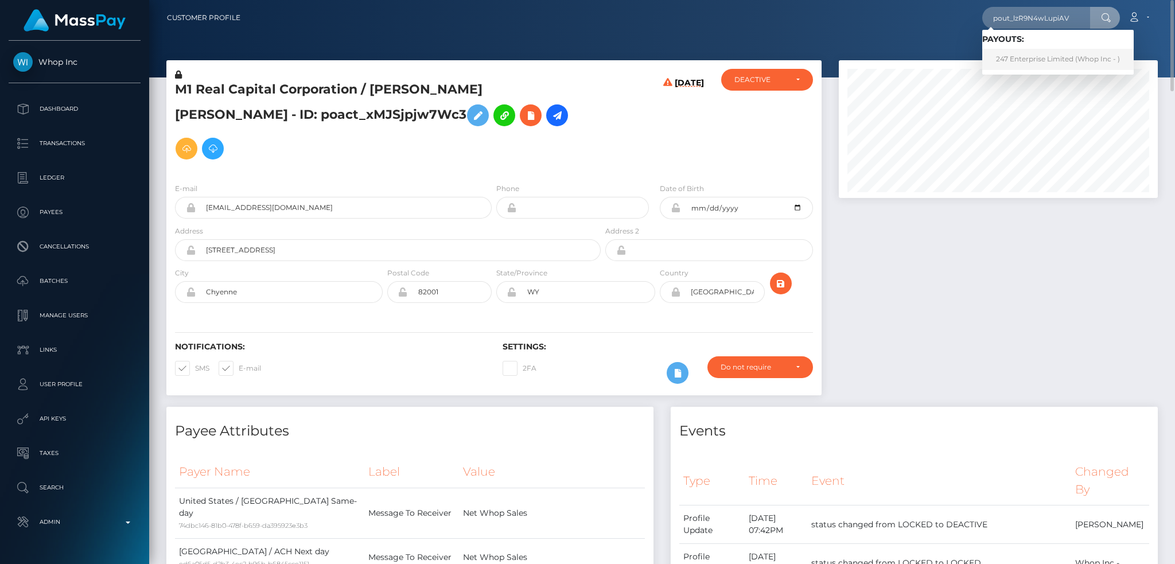
click at [1051, 63] on link "247 Enterprise Limited (Whop Inc - )" at bounding box center [1059, 59] width 152 height 21
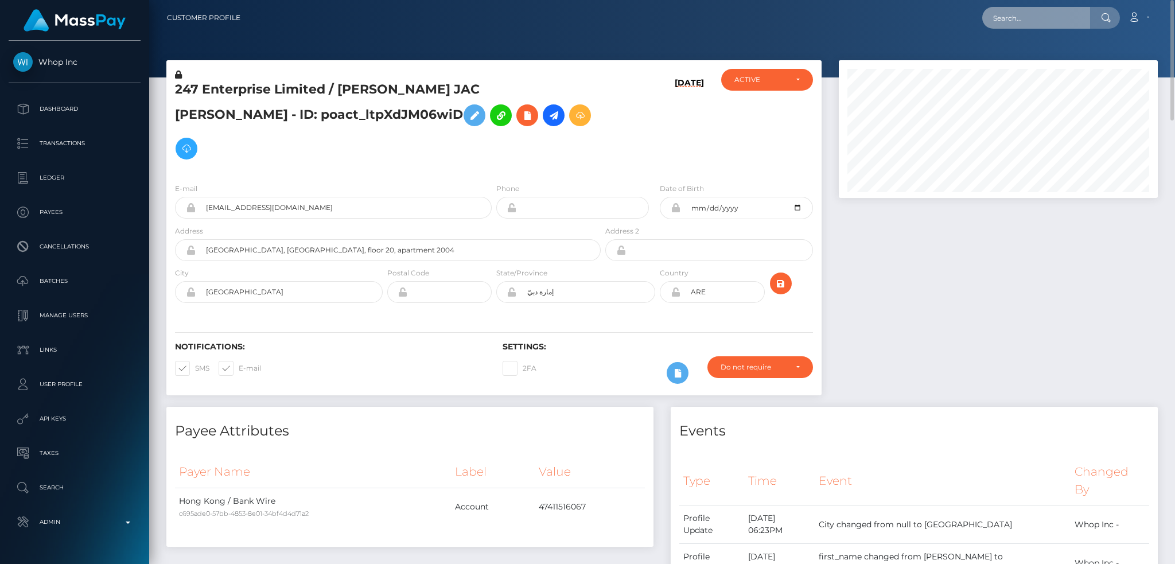
click at [1003, 19] on input "text" at bounding box center [1037, 18] width 108 height 22
paste input "poact_l668vkXXOHlQ"
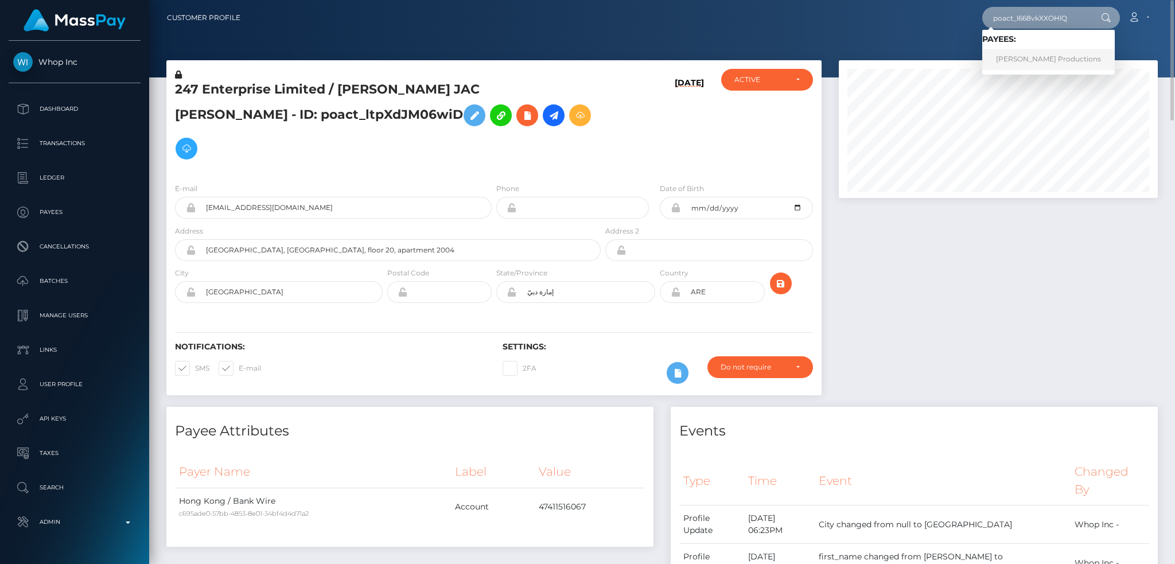
type input "poact_l668vkXXOHlQ"
drag, startPoint x: 1000, startPoint y: 59, endPoint x: 992, endPoint y: 62, distance: 8.2
click at [1001, 59] on link "[PERSON_NAME] Productions" at bounding box center [1049, 59] width 133 height 21
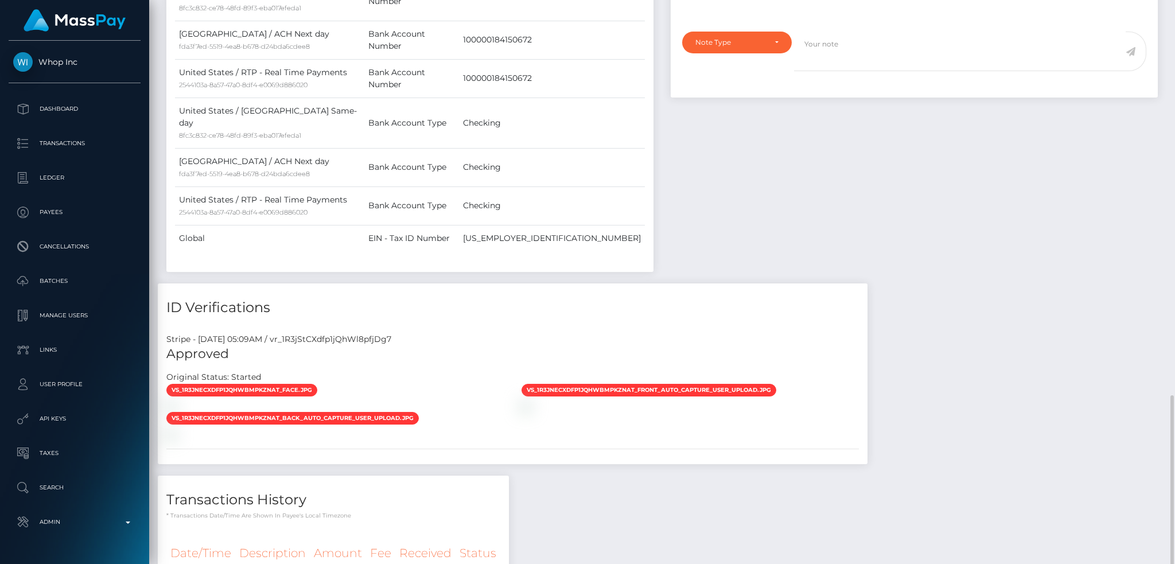
scroll to position [696, 0]
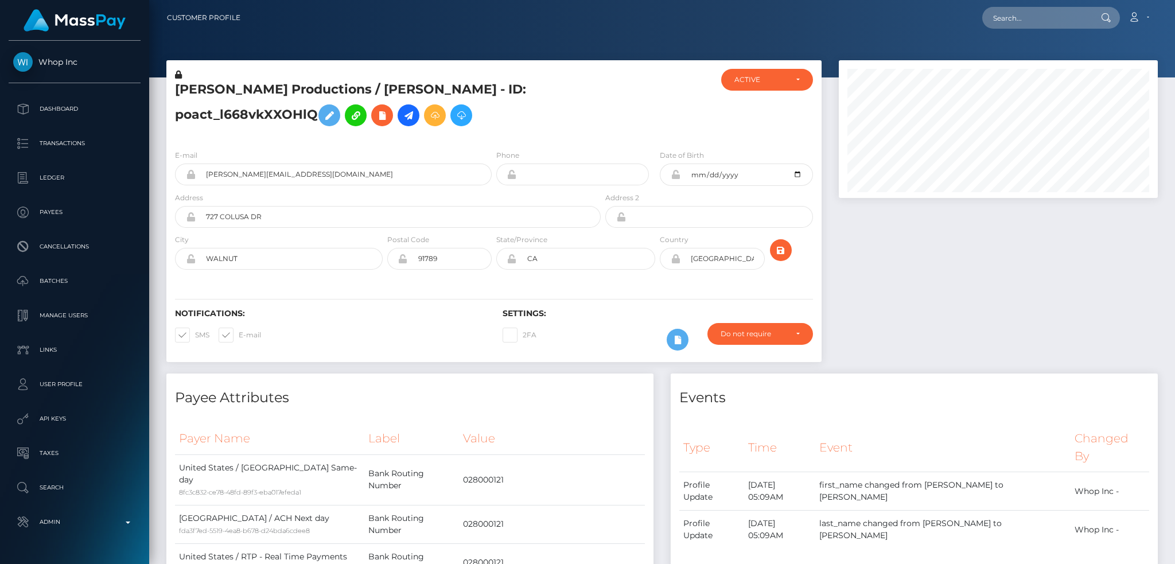
scroll to position [138, 319]
click at [1030, 15] on input "text" at bounding box center [1037, 18] width 108 height 22
paste input "1350161744"
type input "1350161744"
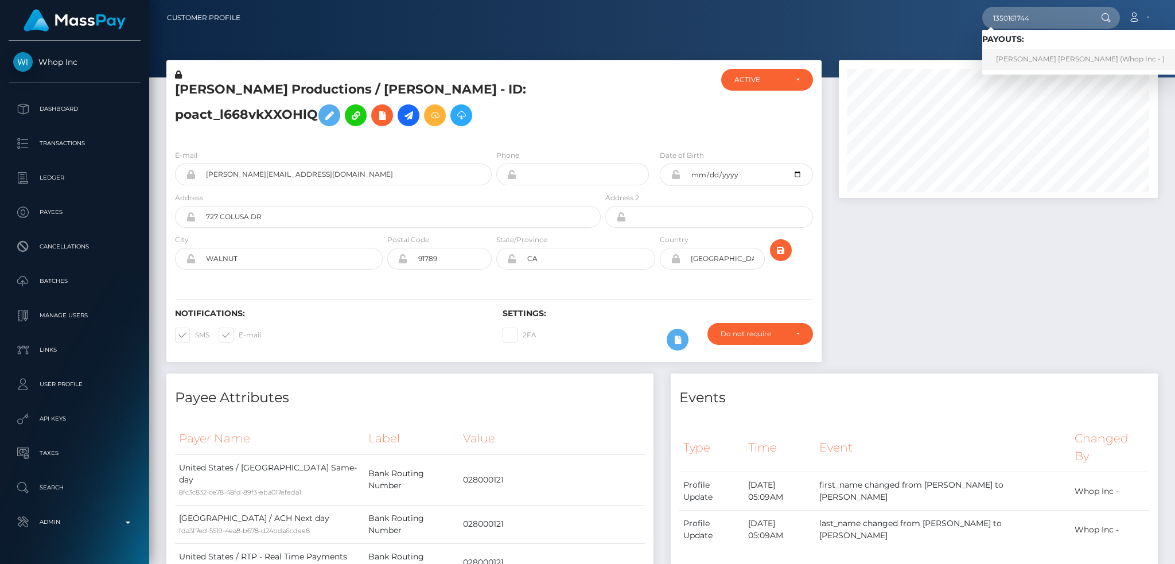
click at [1028, 49] on link "[PERSON_NAME] [PERSON_NAME] (Whop Inc - )" at bounding box center [1081, 59] width 196 height 21
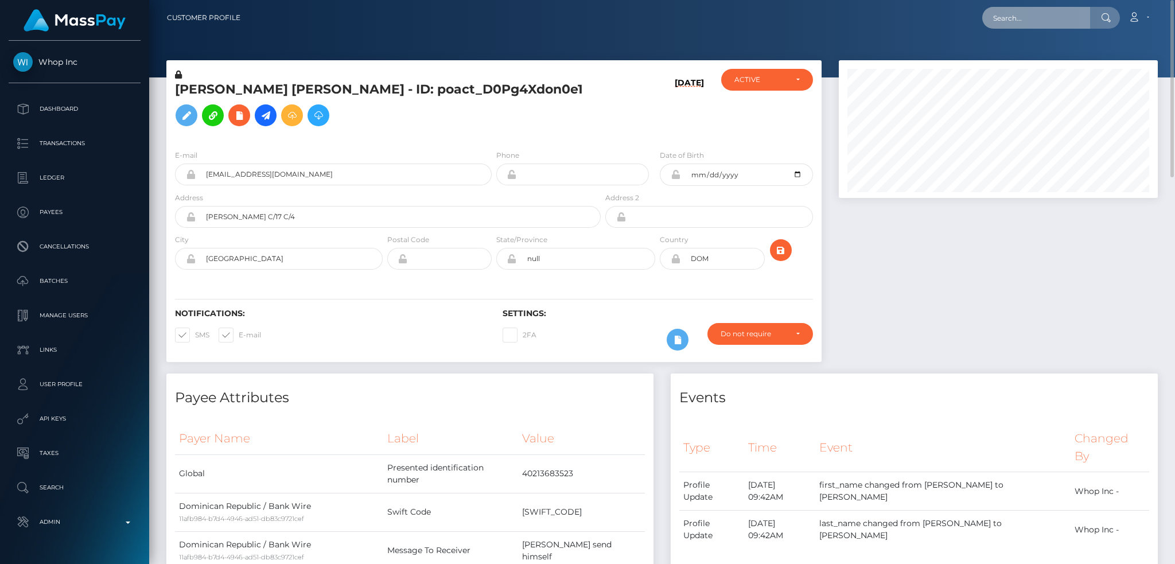
click at [1034, 11] on input "text" at bounding box center [1037, 18] width 108 height 22
paste input "poact_xMJSjpjw7Wc3"
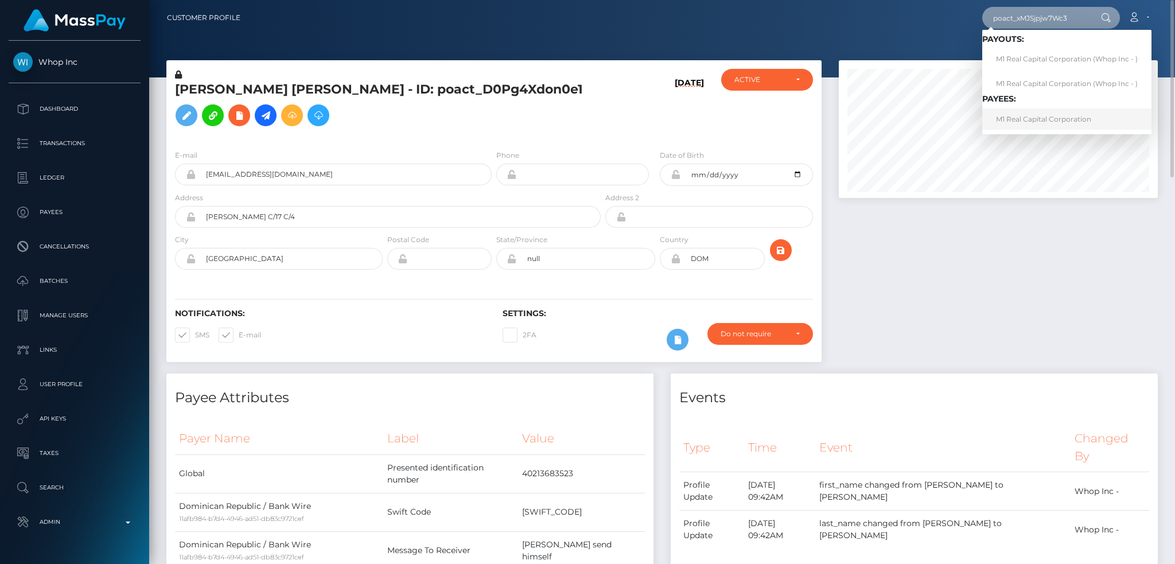
type input "poact_xMJSjpjw7Wc3"
click at [1042, 118] on link "M1 Real Capital Corporation" at bounding box center [1067, 118] width 169 height 21
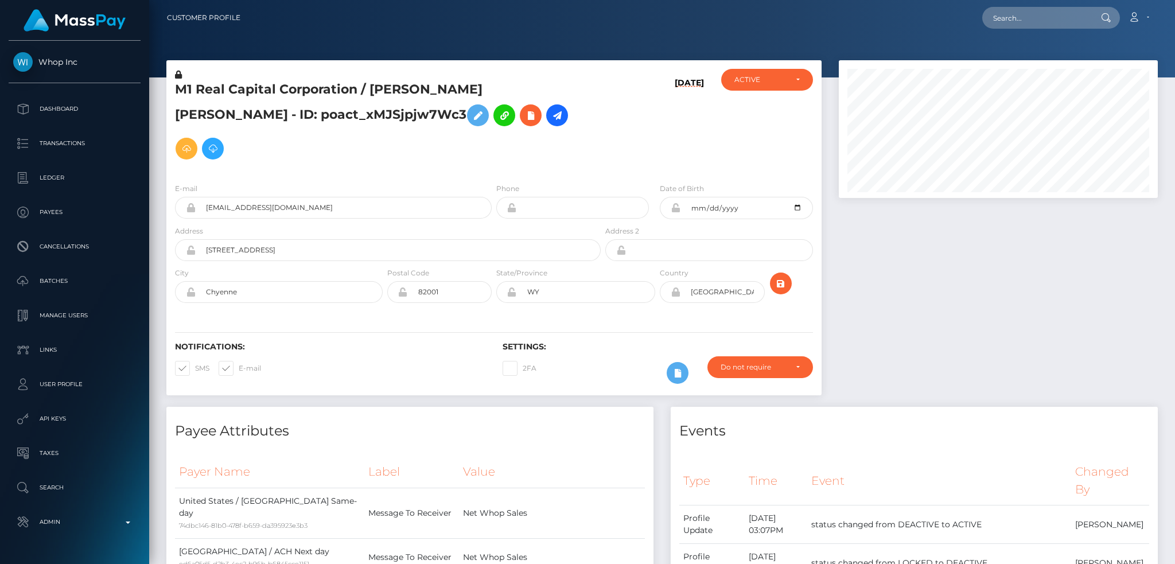
scroll to position [138, 319]
click at [314, 91] on h5 "M1 Real Capital Corporation / Marcin Michal DROZDZ - ID: poact_xMJSjpjw7Wc3" at bounding box center [385, 123] width 420 height 84
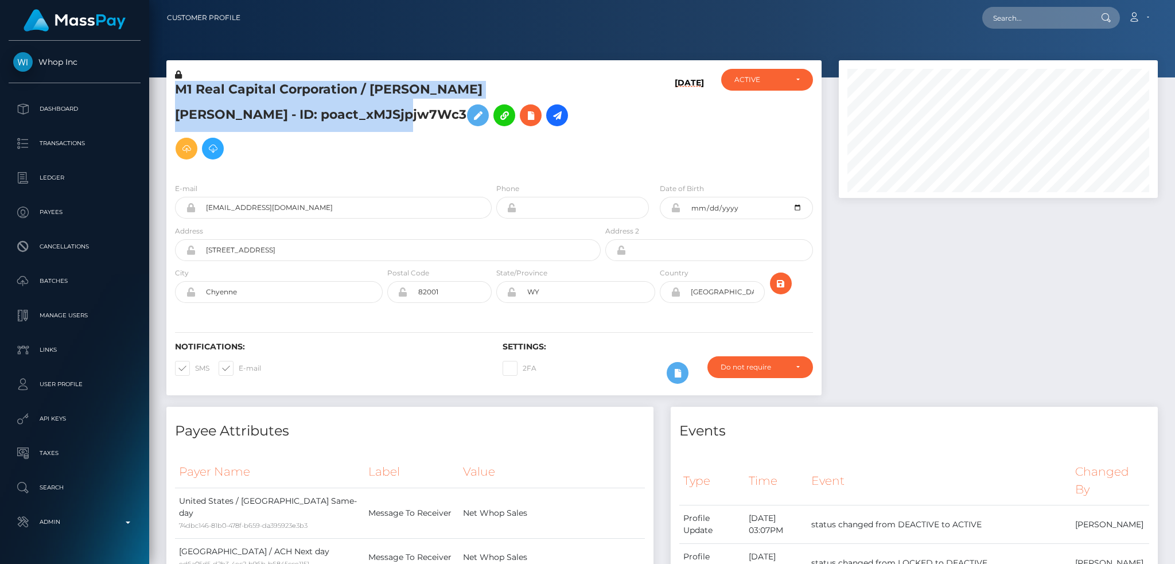
click at [314, 91] on h5 "M1 Real Capital Corporation / Marcin Michal DROZDZ - ID: poact_xMJSjpjw7Wc3" at bounding box center [385, 123] width 420 height 84
copy h5 "M1 Real Capital Corporation / Marcin Michal DROZDZ - ID: poact_xMJSjpjw7Wc3"
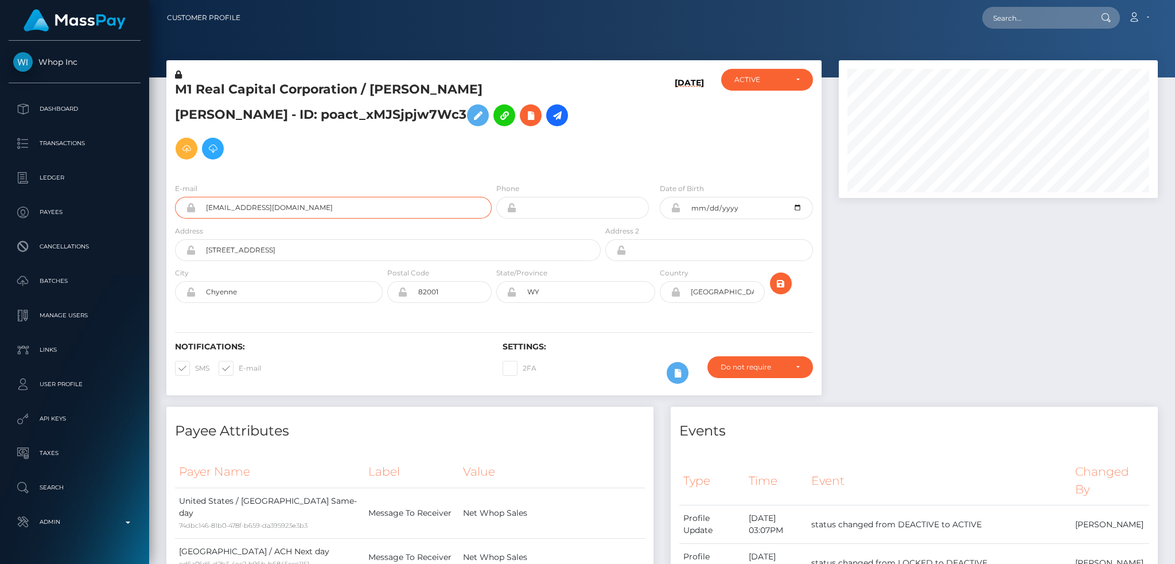
click at [407, 197] on input "1187c8cb-4771-403d-8a18-091e7720edac@payouts.whop.com" at bounding box center [344, 208] width 296 height 22
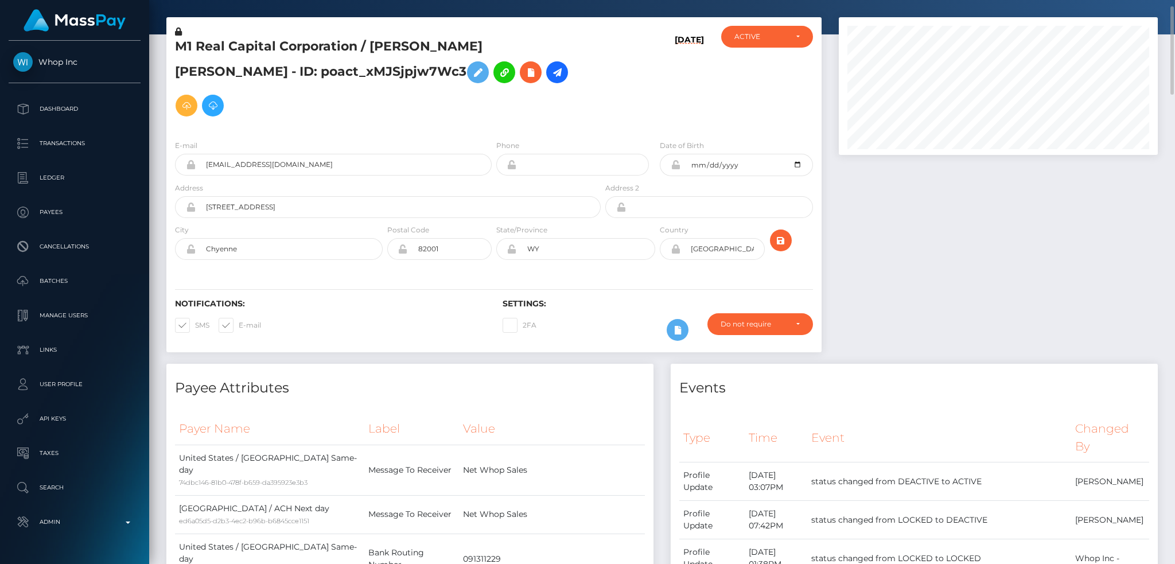
scroll to position [0, 0]
